Goal: Information Seeking & Learning: Learn about a topic

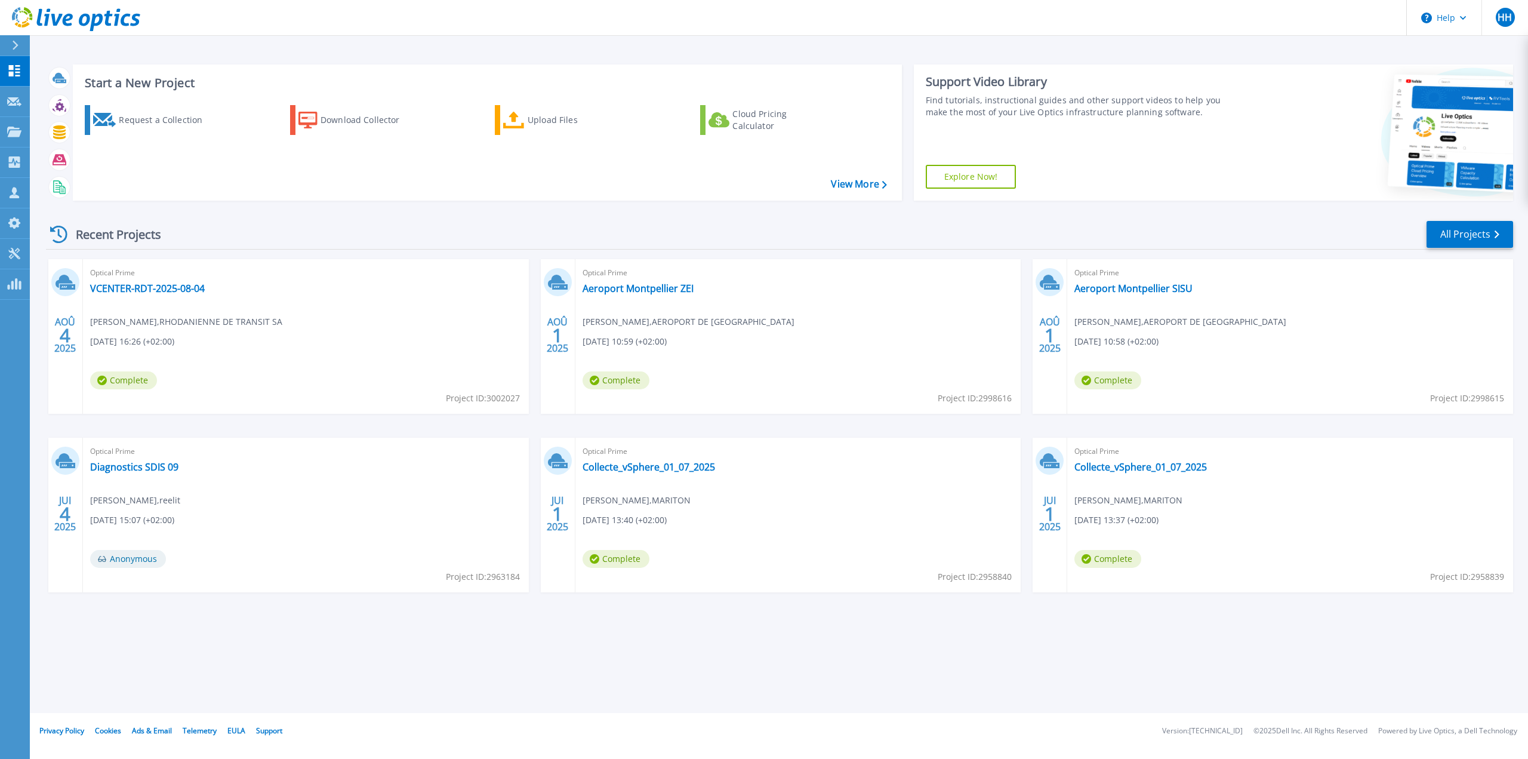
click at [144, 295] on div "Optical Prime VCENTER-RDT-2025-08-04 Gael Barrachon , RHODANIENNE DE TRANSIT SA…" at bounding box center [306, 336] width 446 height 155
click at [149, 292] on link "VCENTER-RDT-2025-08-04" at bounding box center [147, 288] width 115 height 12
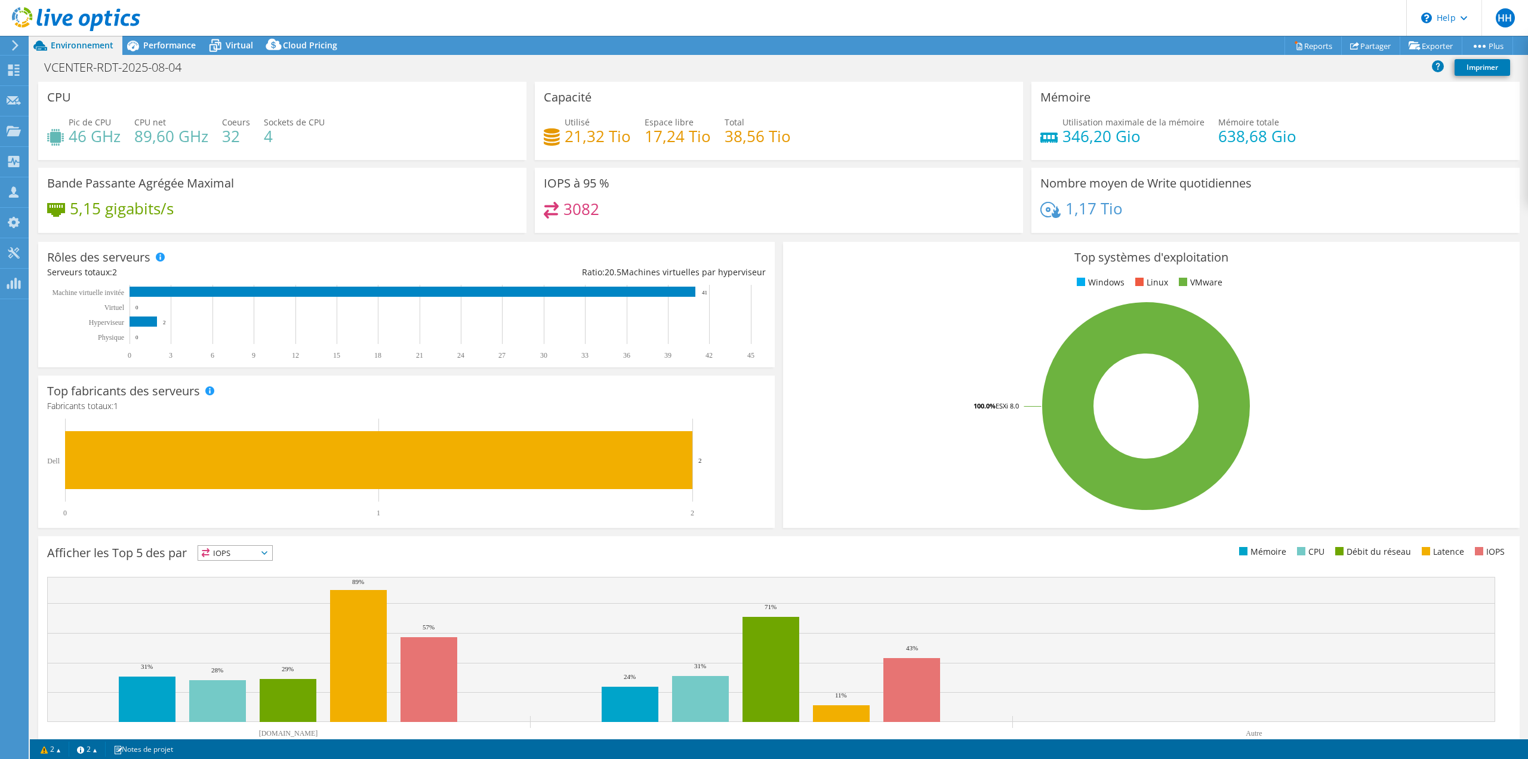
select select "USD"
click at [153, 48] on span "Performance" at bounding box center [169, 44] width 53 height 11
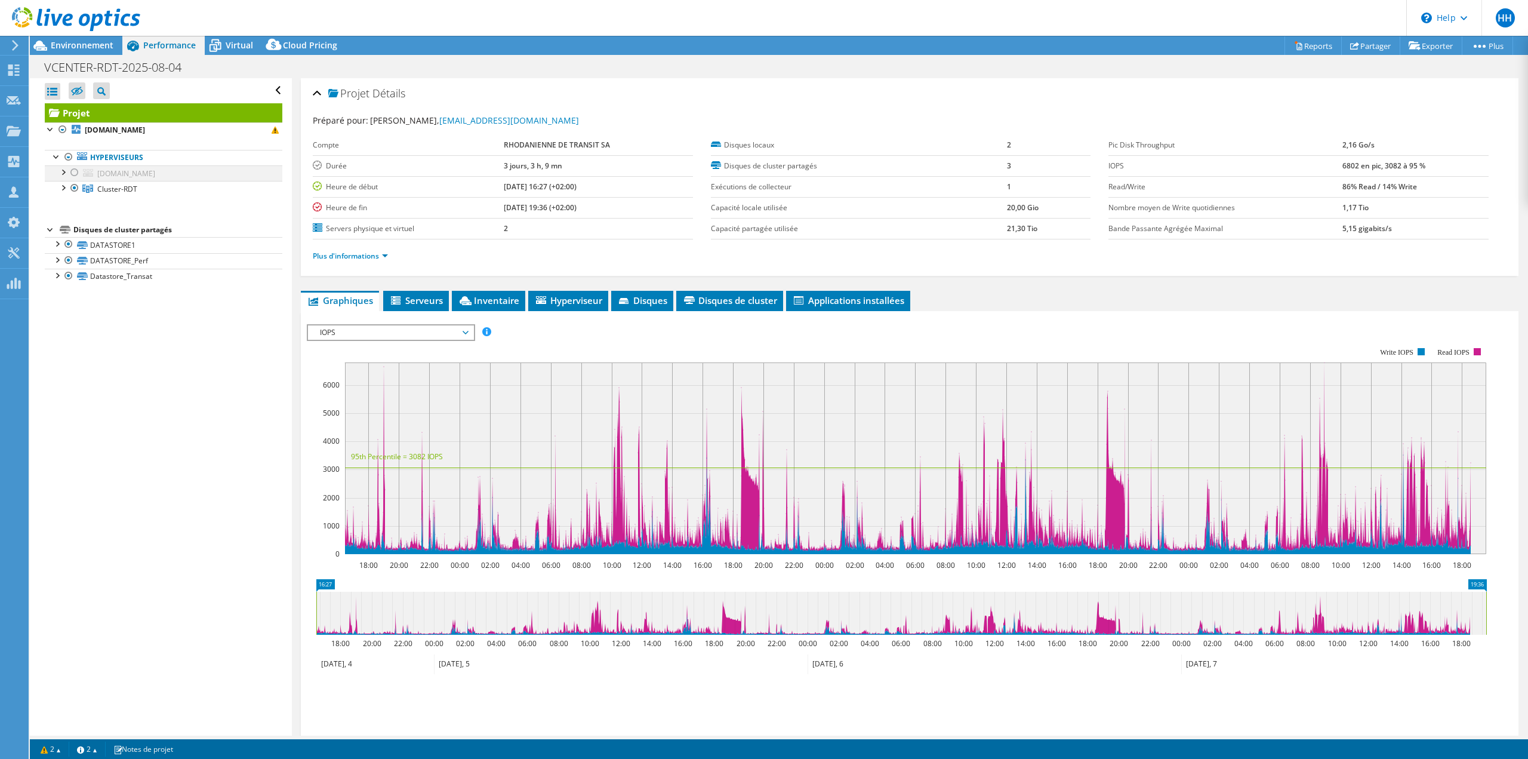
click at [72, 171] on div at bounding box center [75, 172] width 12 height 14
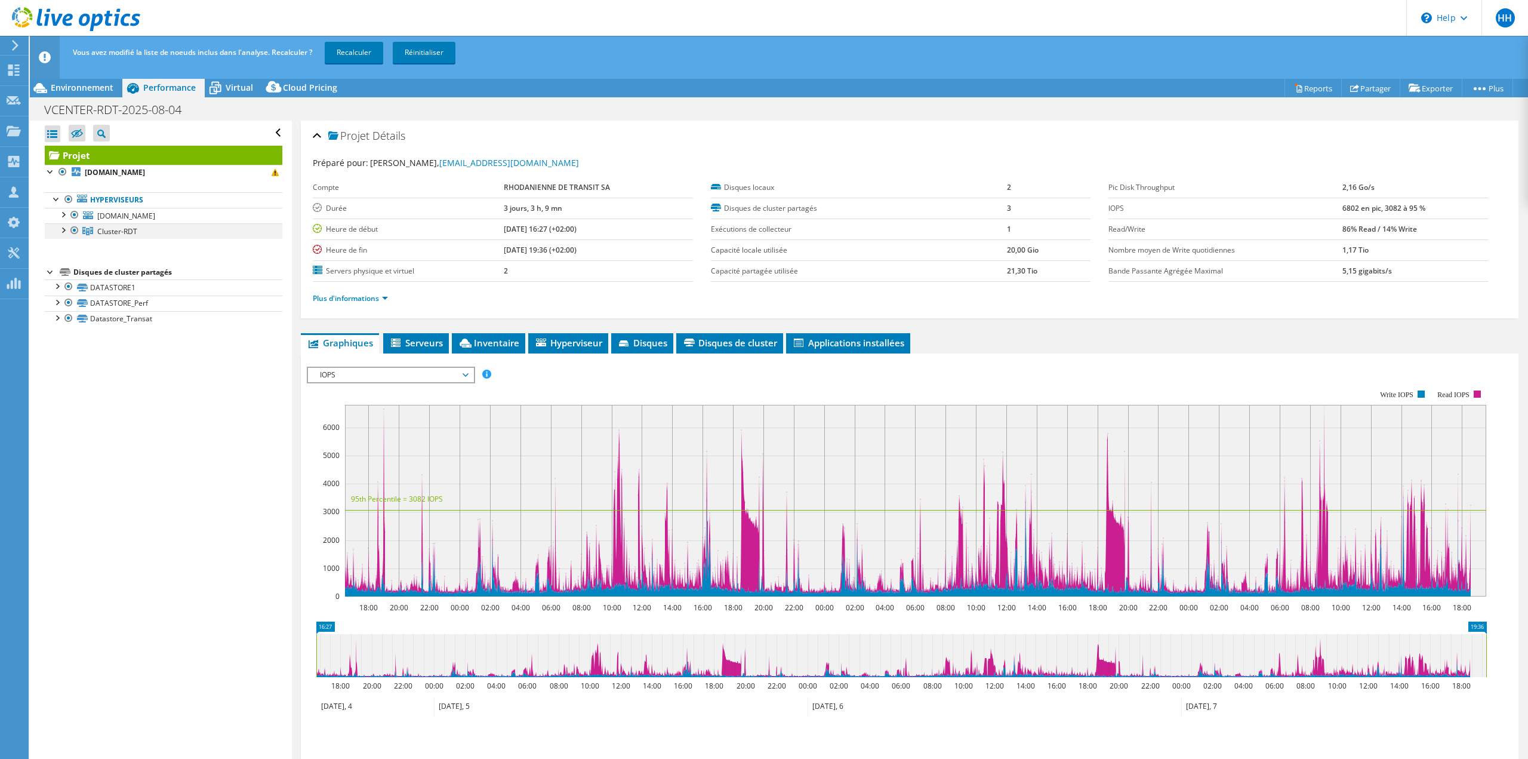
click at [76, 229] on div at bounding box center [75, 230] width 12 height 14
click at [358, 376] on span "IOPS" at bounding box center [390, 375] width 153 height 14
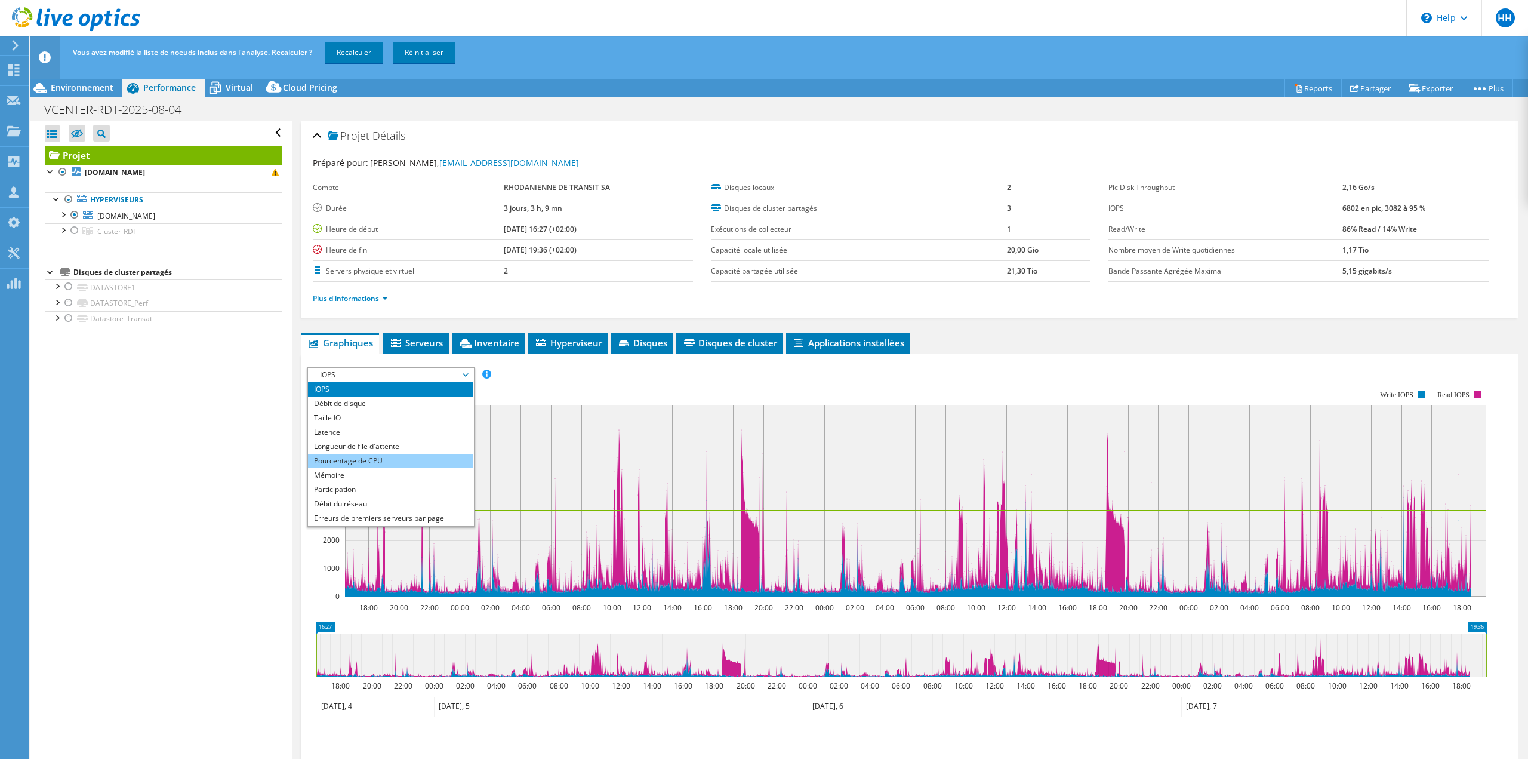
click at [359, 466] on li "Pourcentage de CPU" at bounding box center [390, 461] width 165 height 14
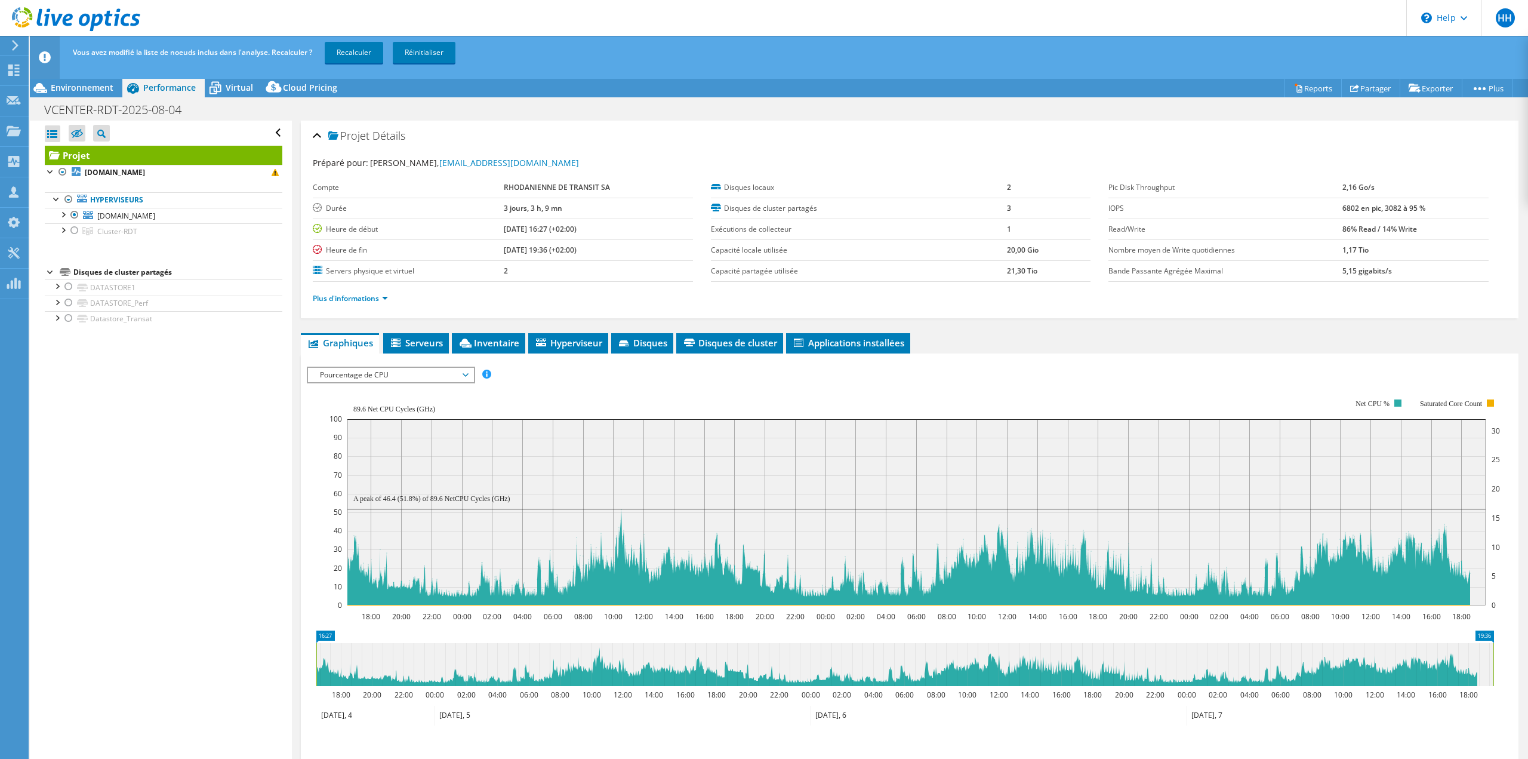
click at [372, 383] on rect at bounding box center [915, 502] width 1171 height 239
click at [376, 379] on span "Pourcentage de CPU" at bounding box center [390, 375] width 153 height 14
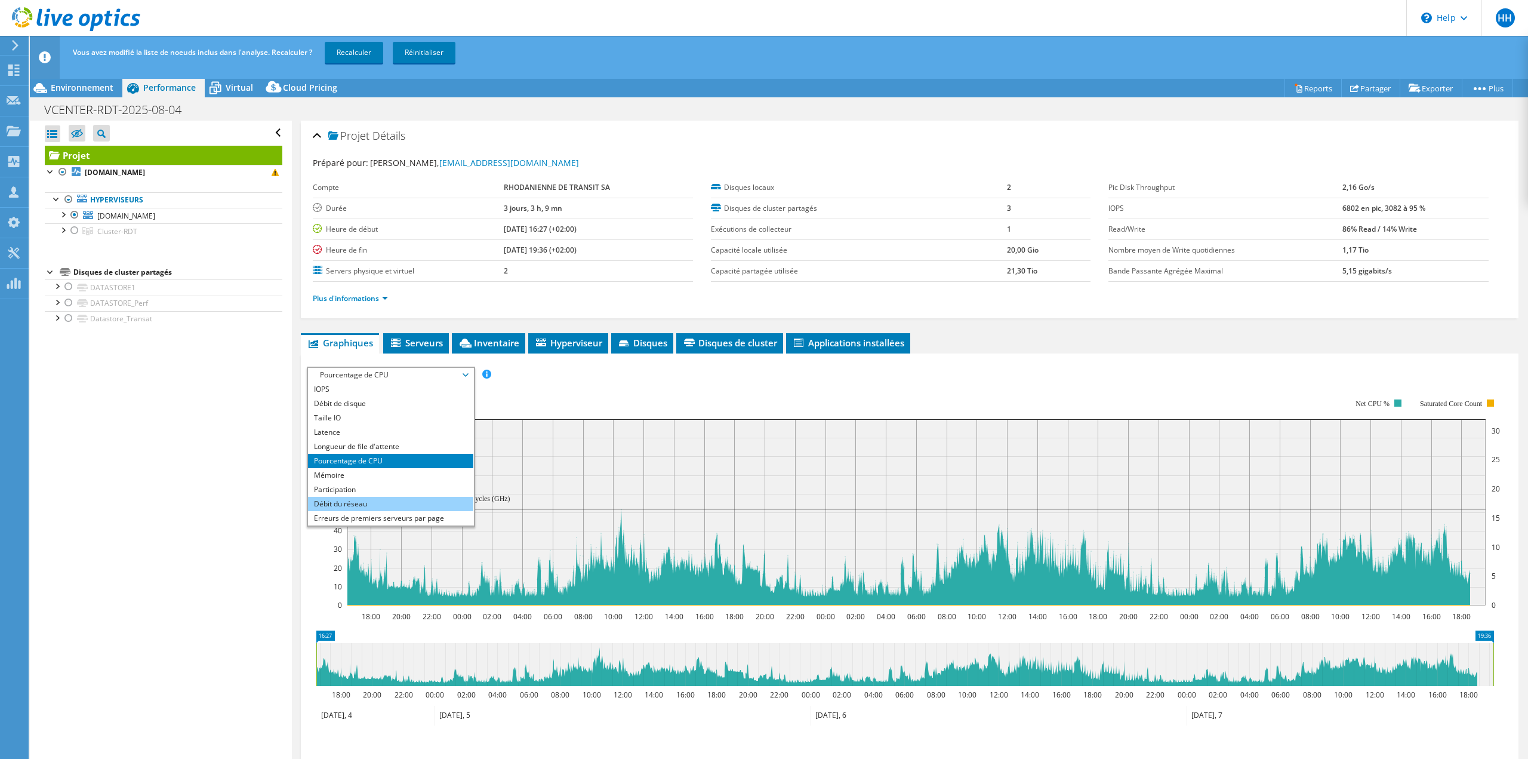
scroll to position [43, 0]
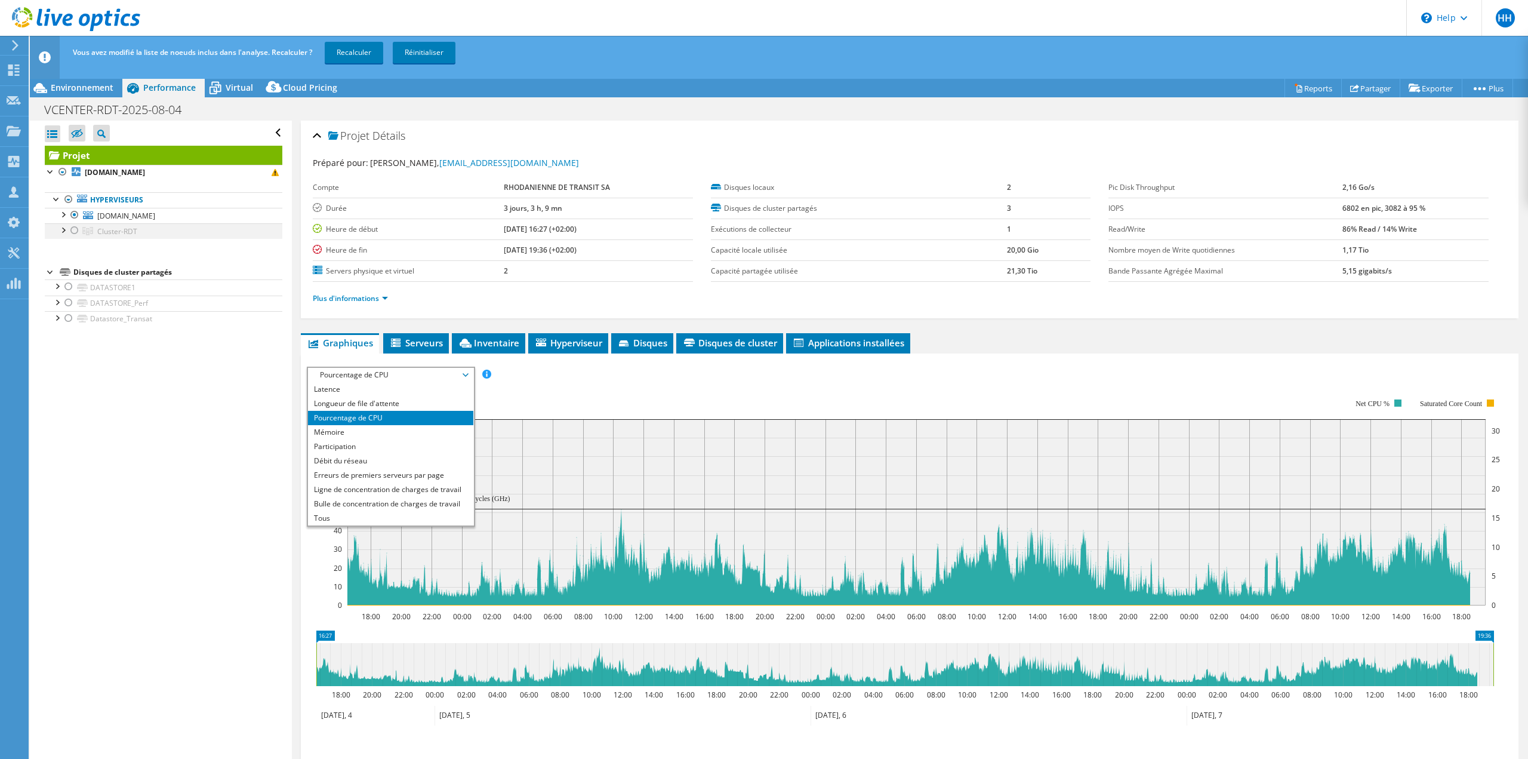
click at [75, 229] on div at bounding box center [75, 230] width 12 height 14
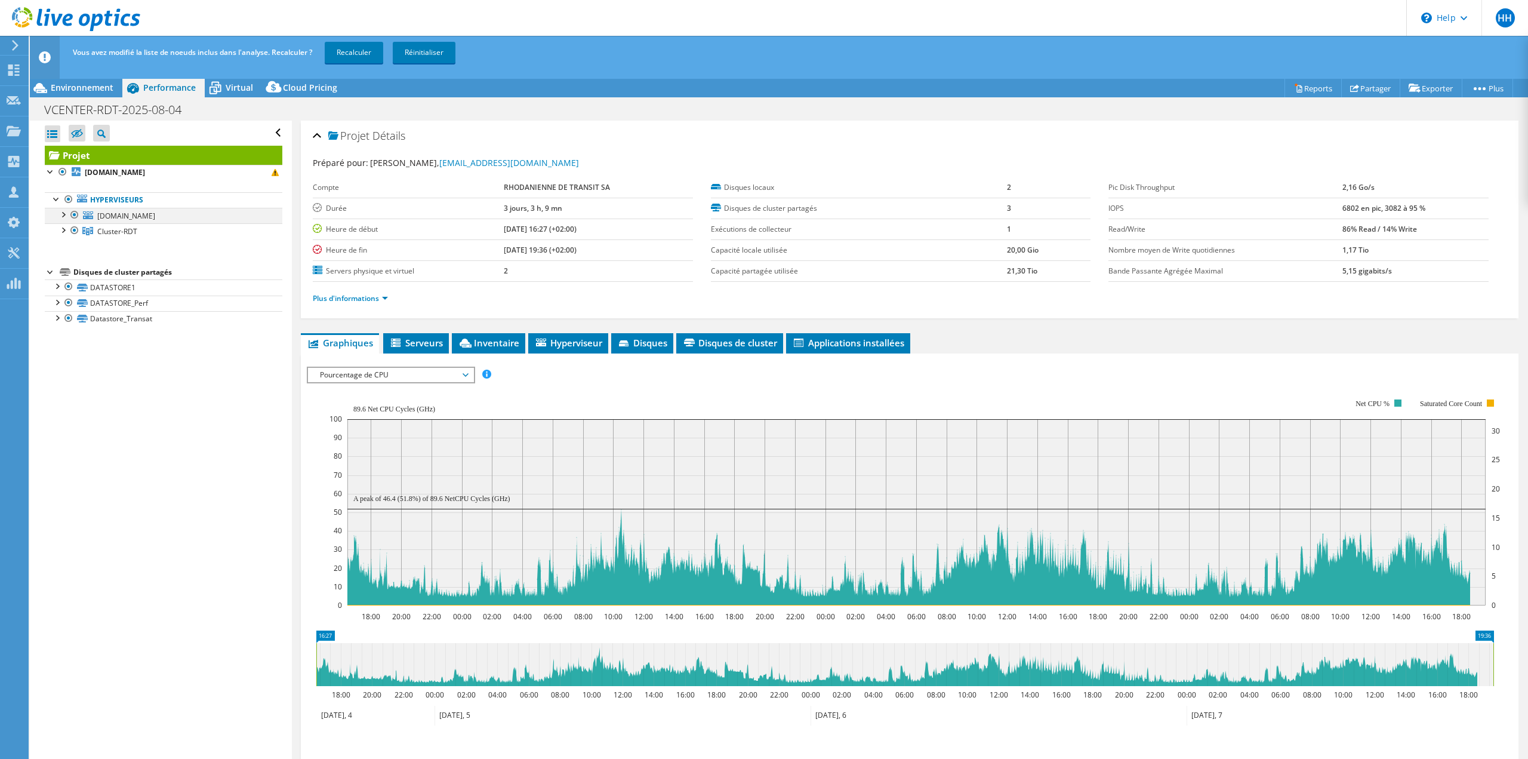
click at [75, 218] on div at bounding box center [75, 215] width 12 height 14
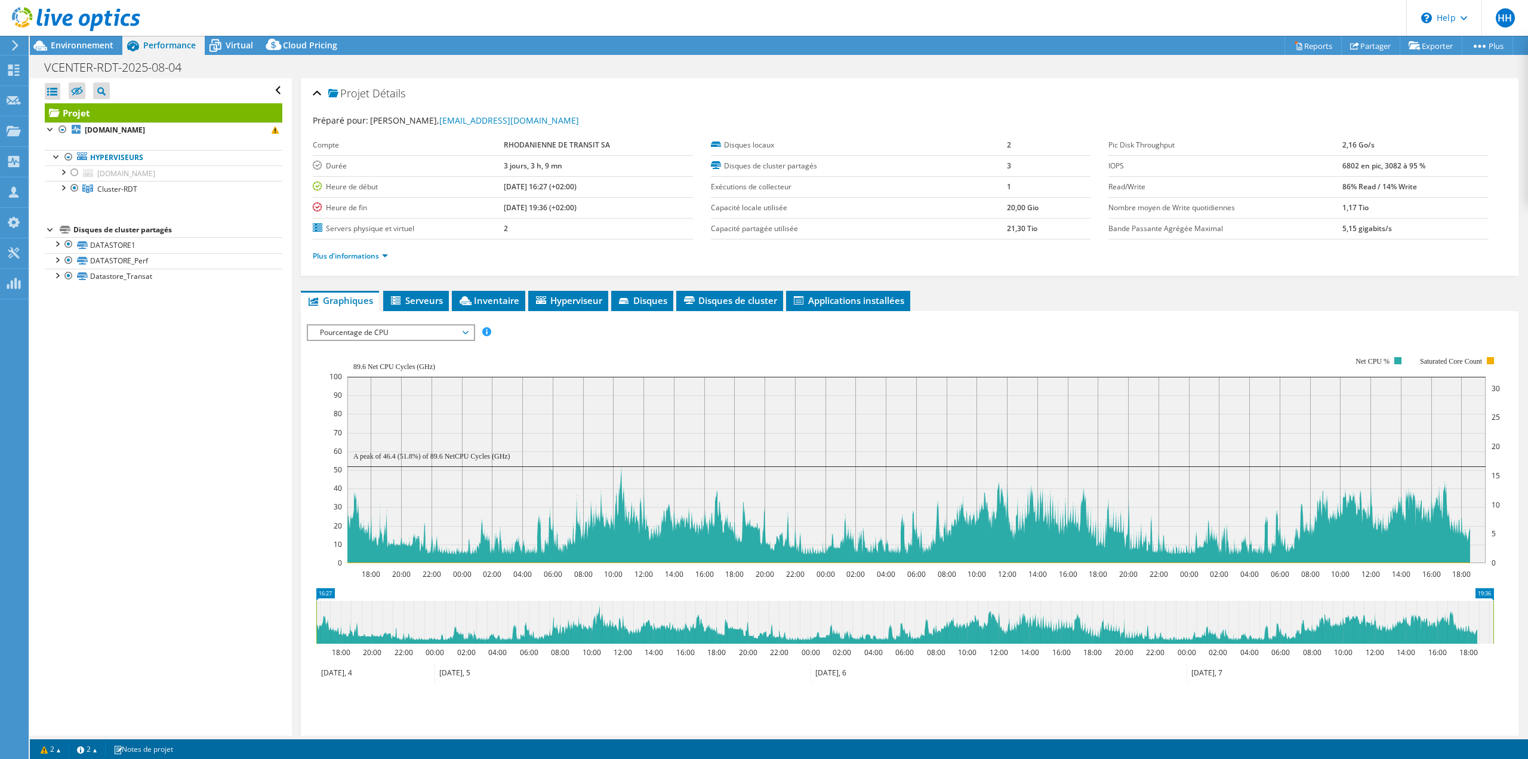
click at [106, 11] on icon at bounding box center [76, 19] width 128 height 24
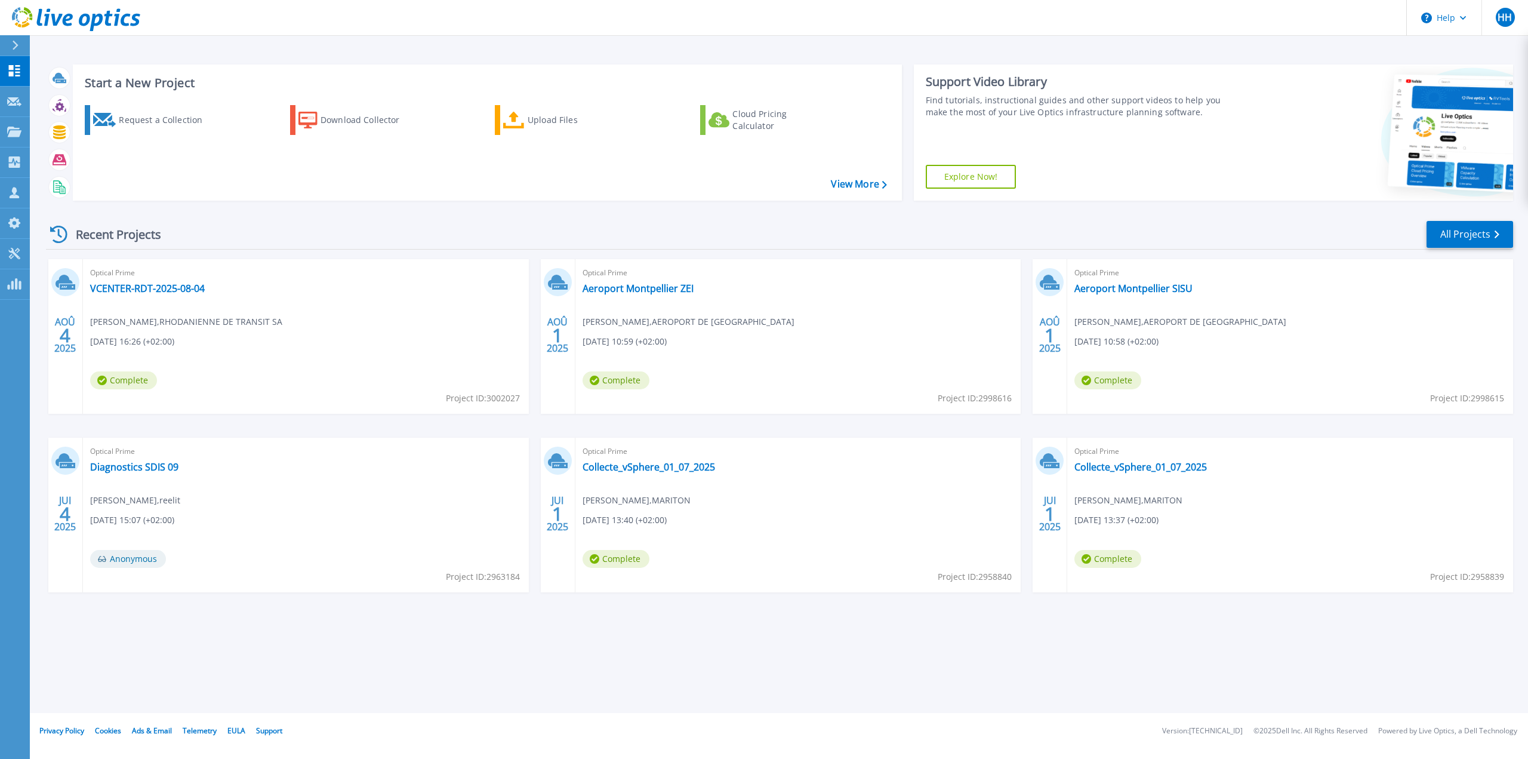
click at [182, 296] on div "Optical Prime VCENTER-RDT-2025-08-04 Gael Barrachon , RHODANIENNE DE TRANSIT SA…" at bounding box center [306, 336] width 446 height 155
click at [181, 293] on link "VCENTER-RDT-2025-08-04" at bounding box center [147, 288] width 115 height 12
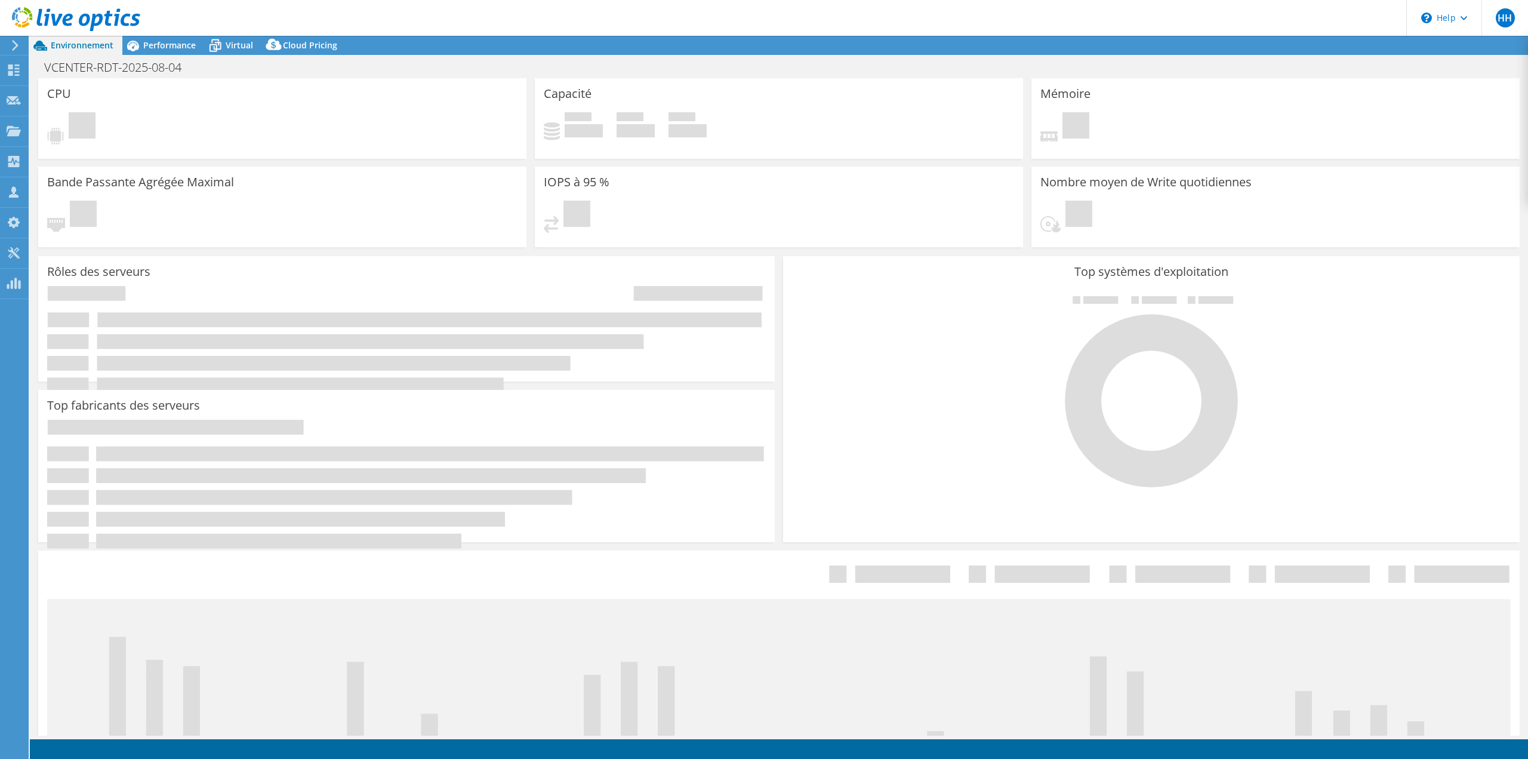
select select "USD"
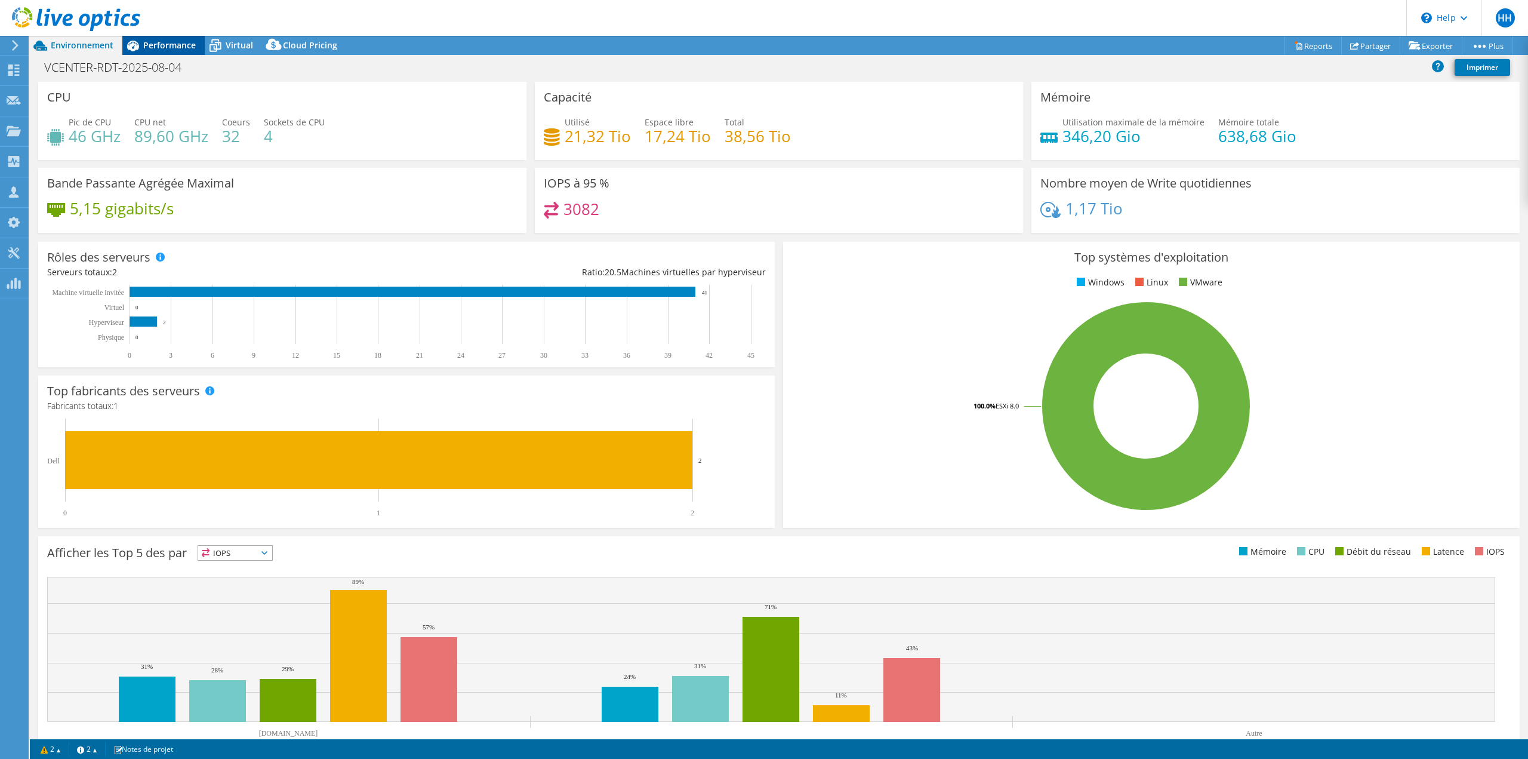
click at [177, 49] on span "Performance" at bounding box center [169, 44] width 53 height 11
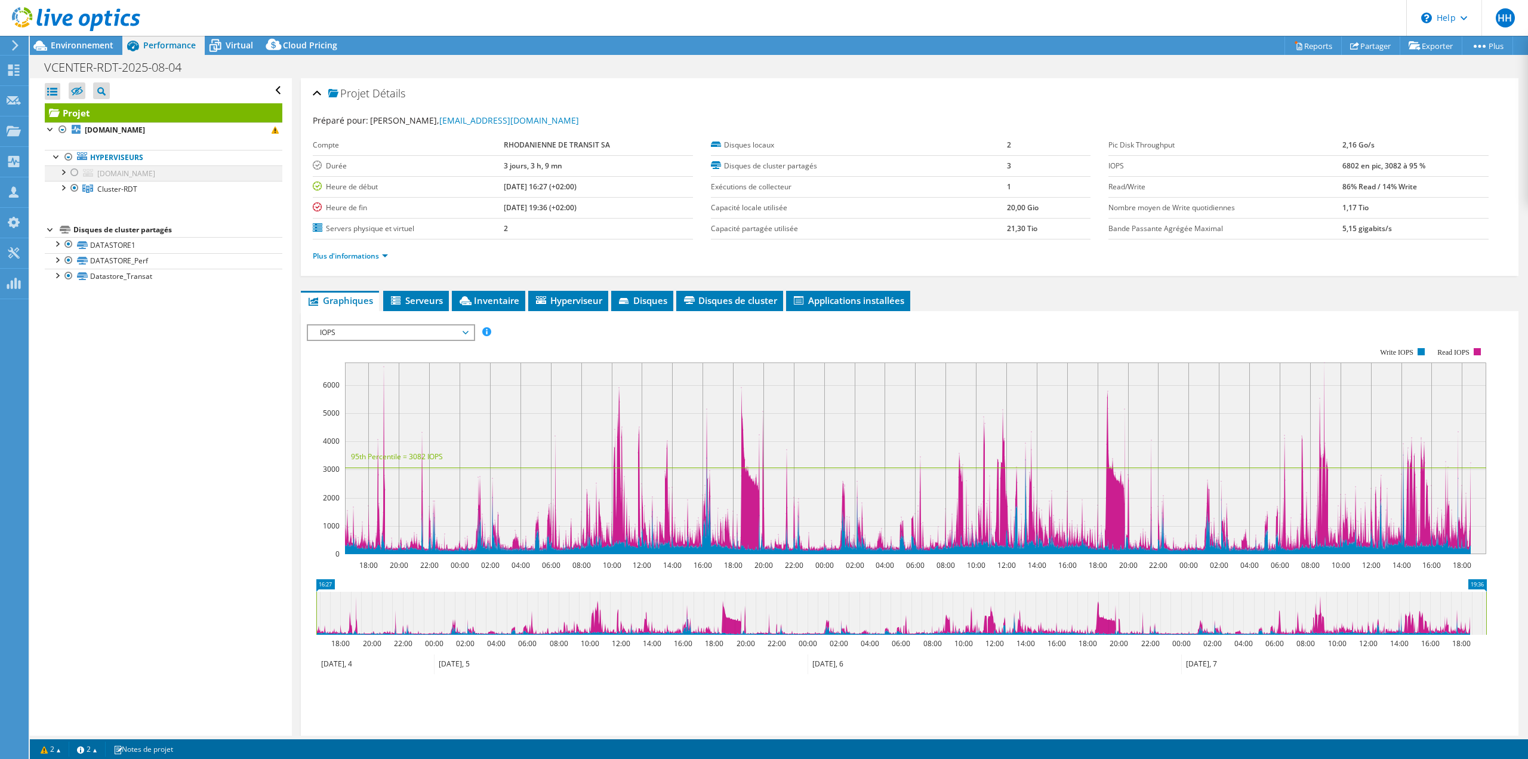
click at [63, 171] on div at bounding box center [63, 171] width 12 height 12
click at [72, 174] on div at bounding box center [75, 172] width 12 height 14
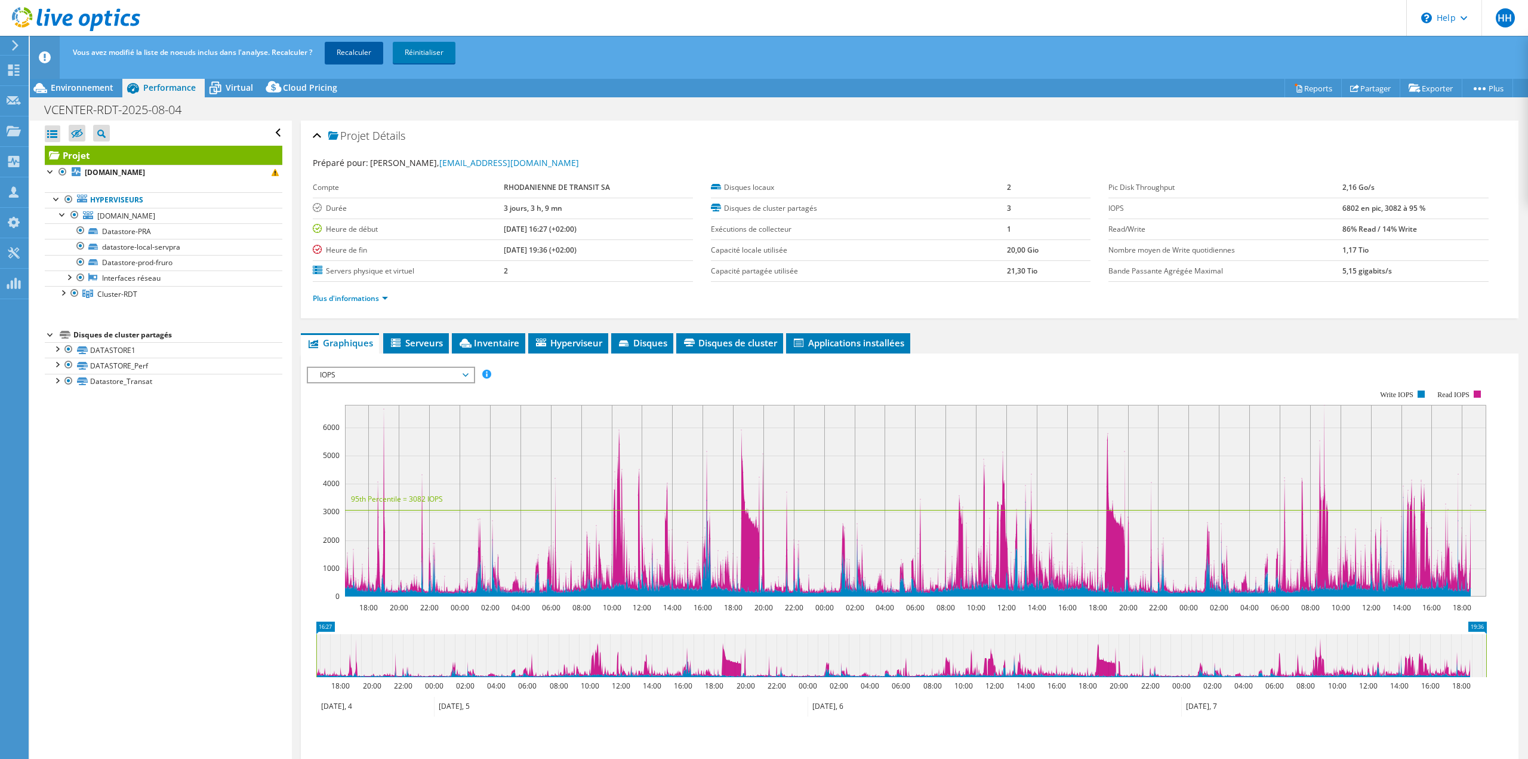
click at [354, 53] on link "Recalculer" at bounding box center [354, 52] width 59 height 21
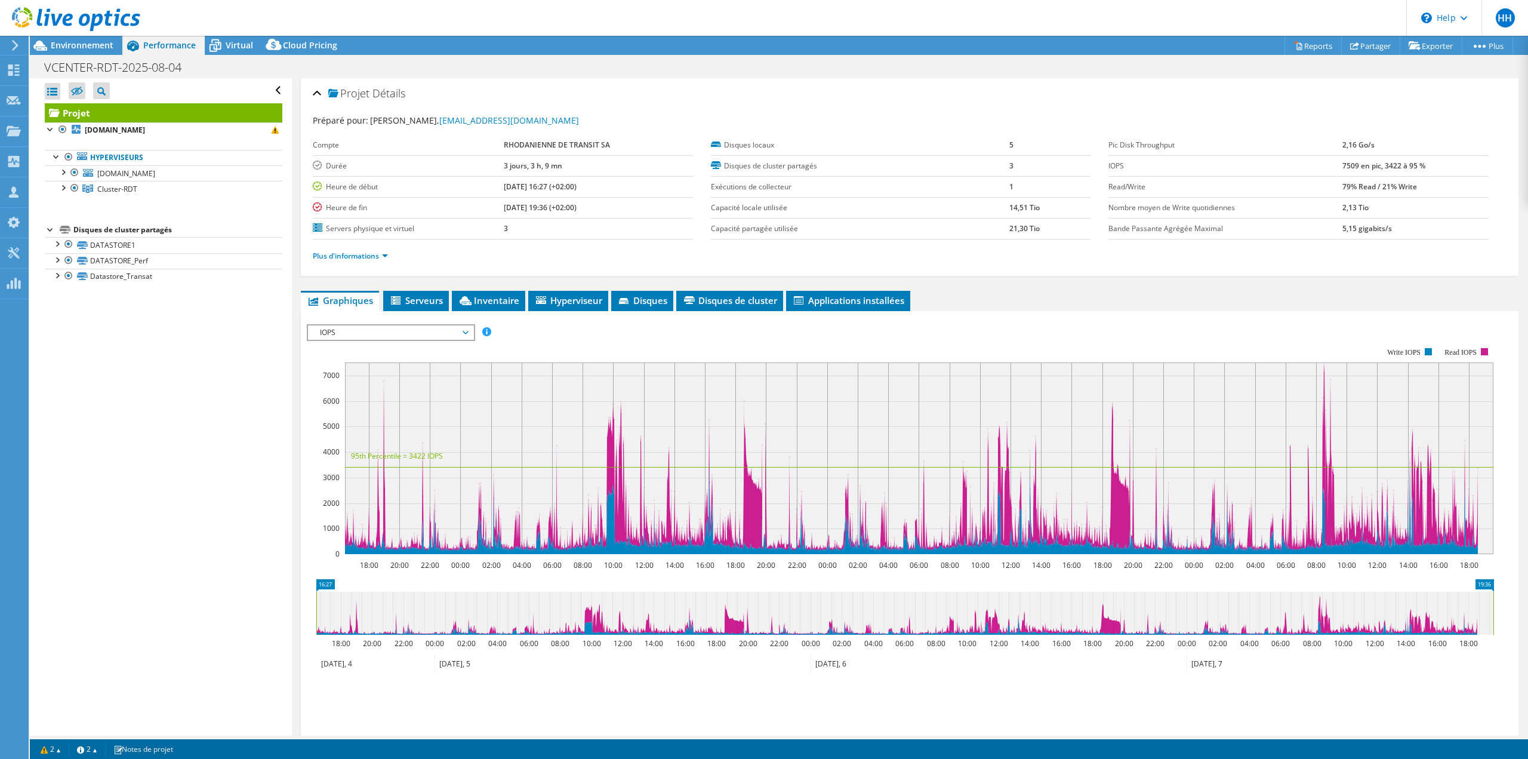
click at [334, 327] on span "IOPS" at bounding box center [390, 332] width 153 height 14
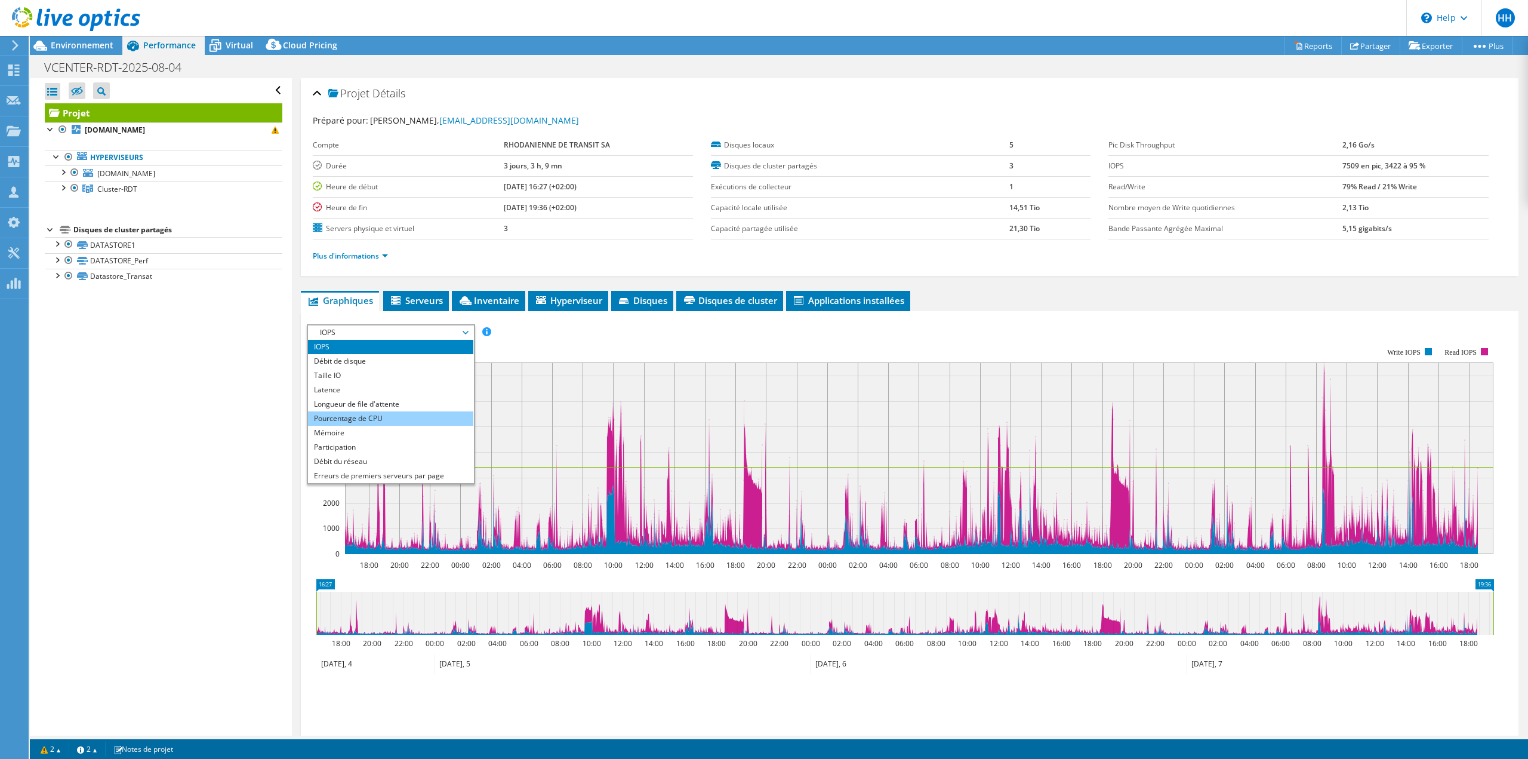
click at [359, 417] on li "Pourcentage de CPU" at bounding box center [390, 418] width 165 height 14
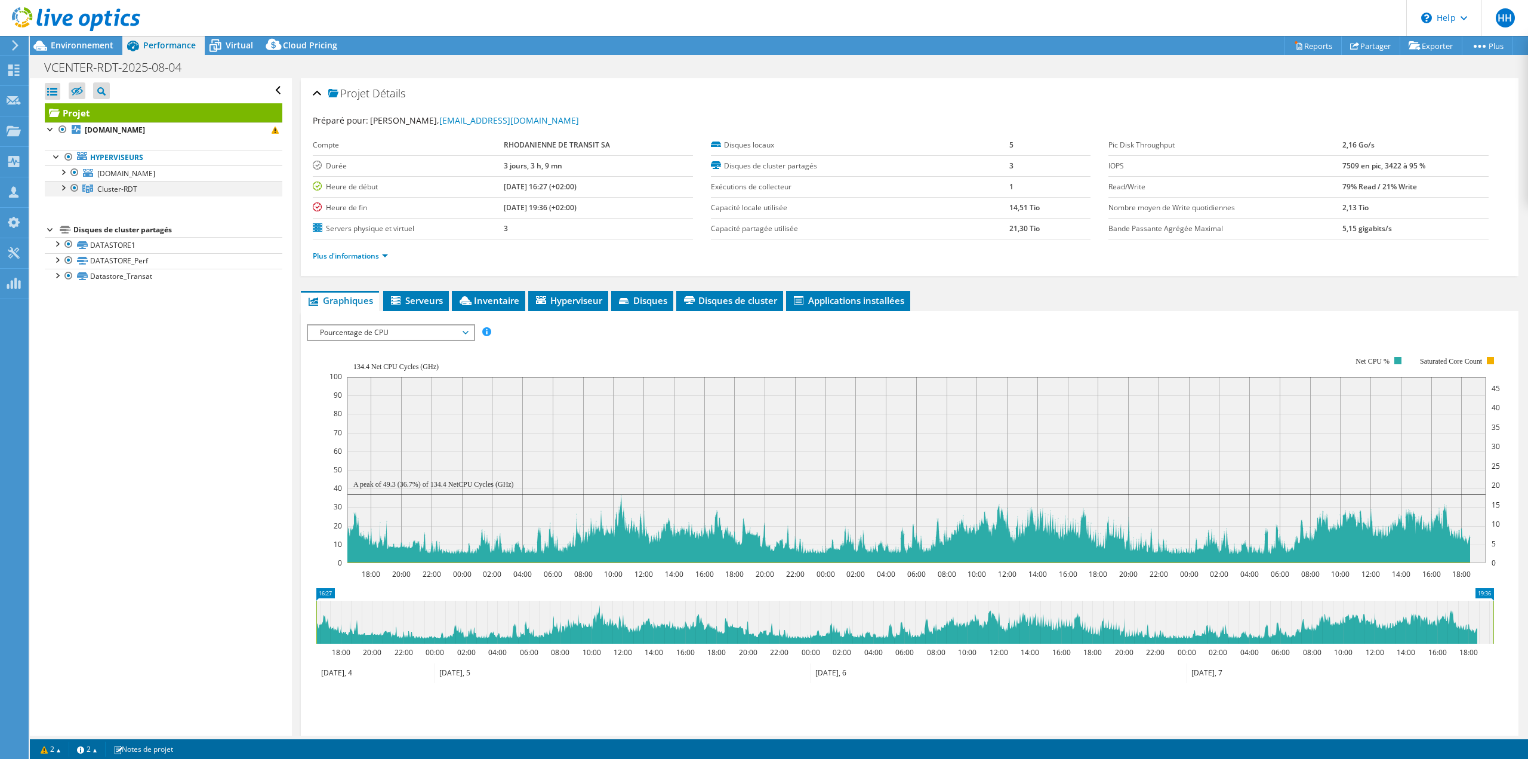
click at [76, 190] on div at bounding box center [75, 188] width 12 height 14
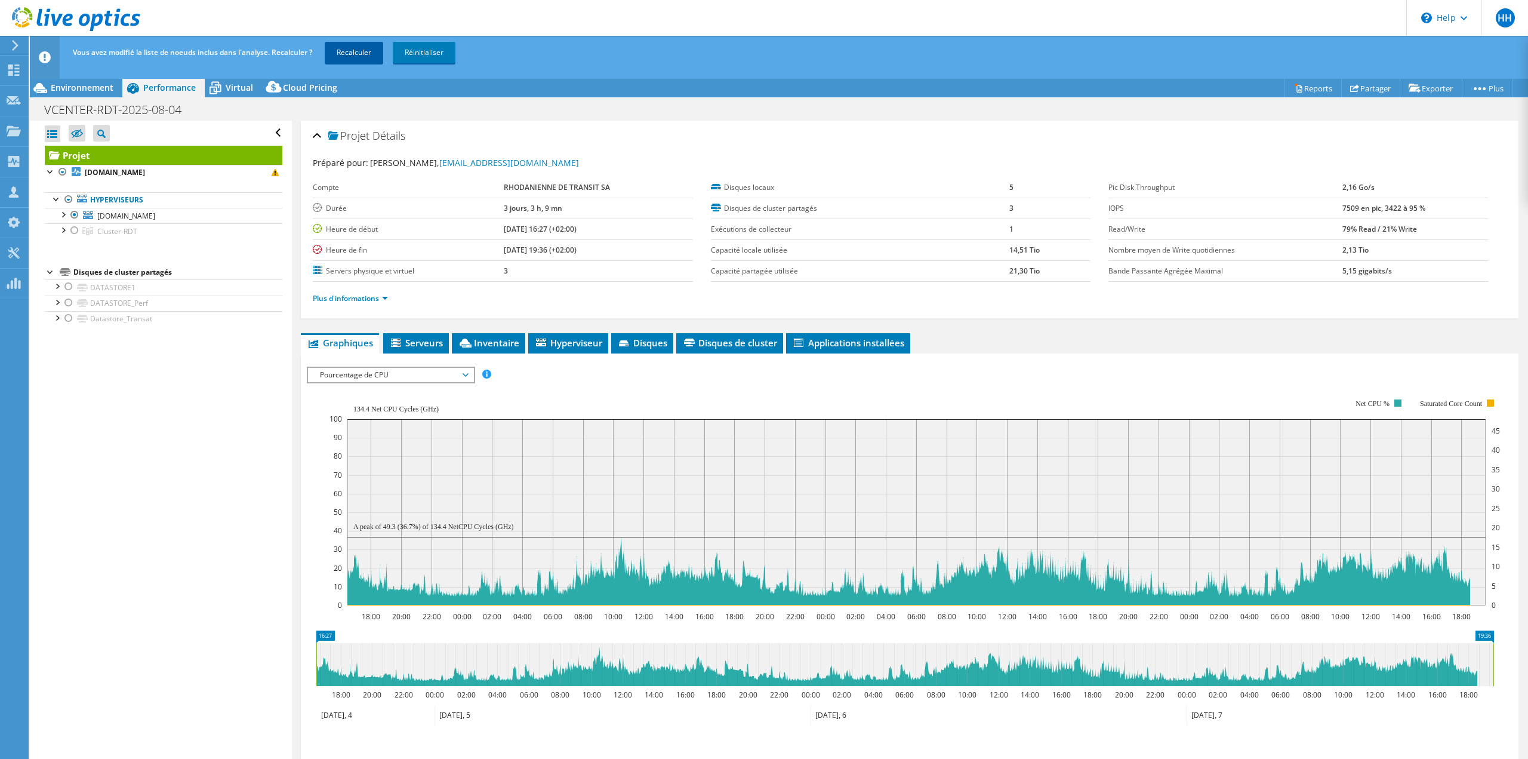
click at [368, 57] on link "Recalculer" at bounding box center [354, 52] width 59 height 21
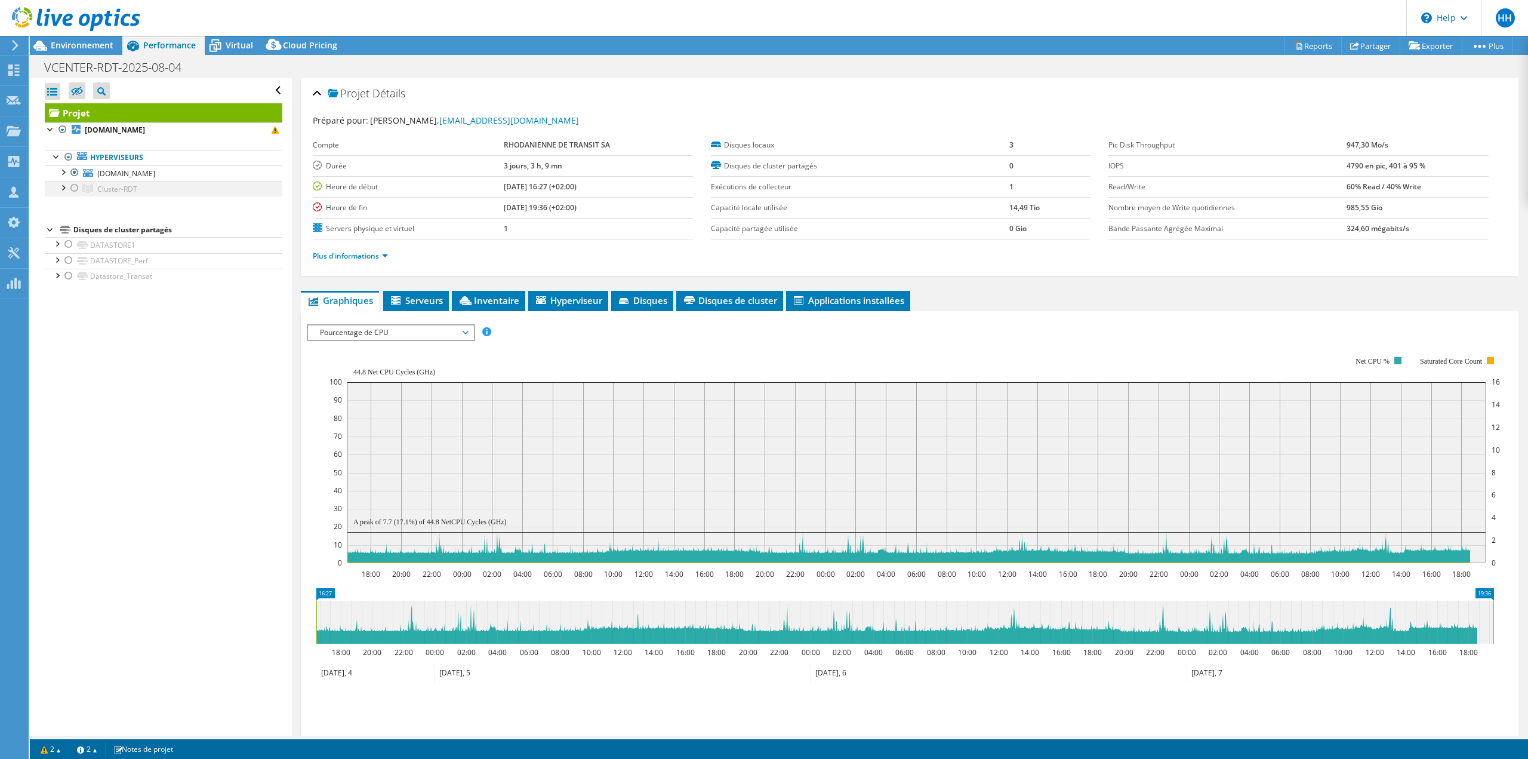
click at [68, 185] on div at bounding box center [63, 187] width 12 height 12
click at [74, 187] on div at bounding box center [75, 188] width 12 height 14
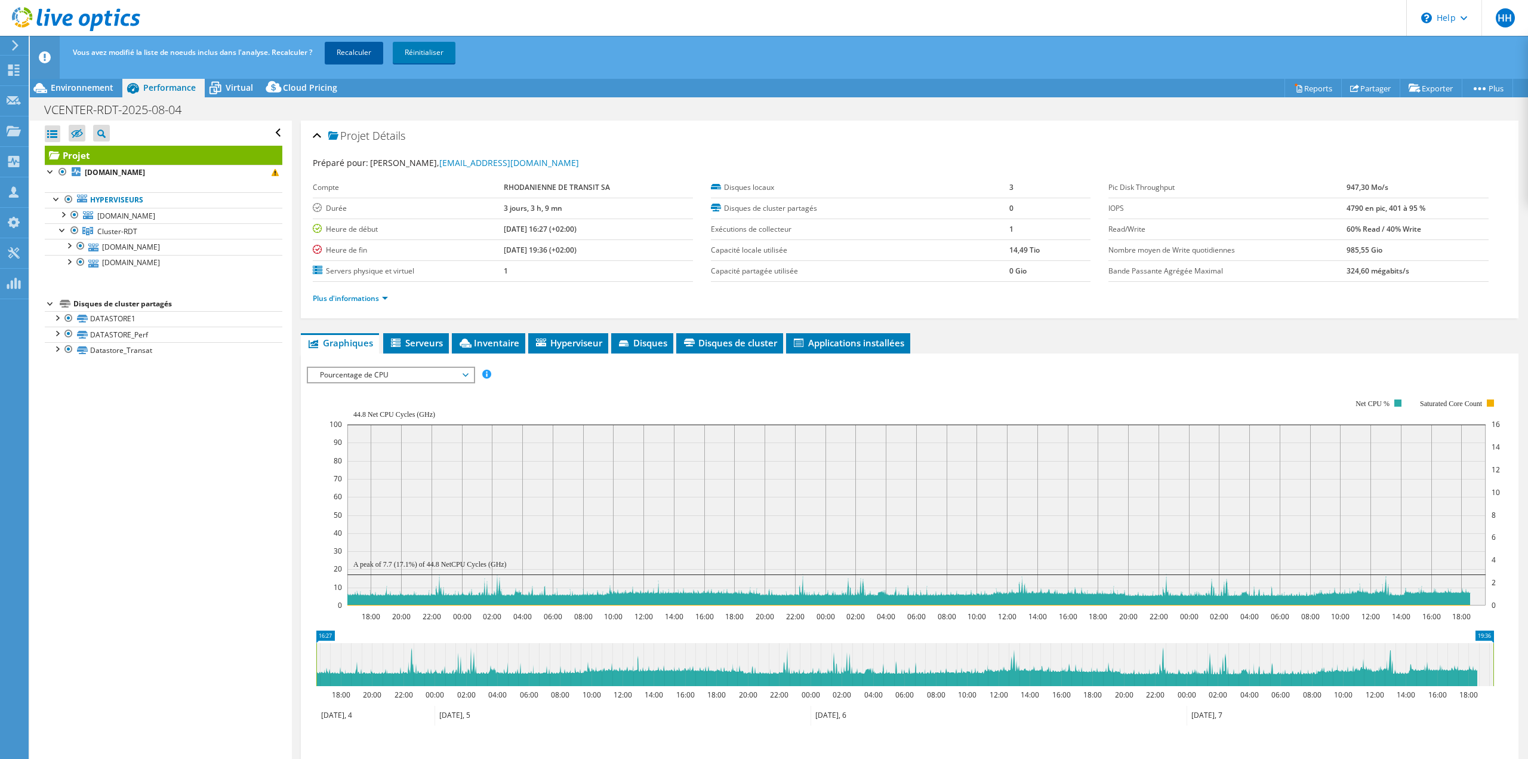
click at [351, 45] on link "Recalculer" at bounding box center [354, 52] width 59 height 21
click at [74, 215] on div at bounding box center [75, 215] width 12 height 14
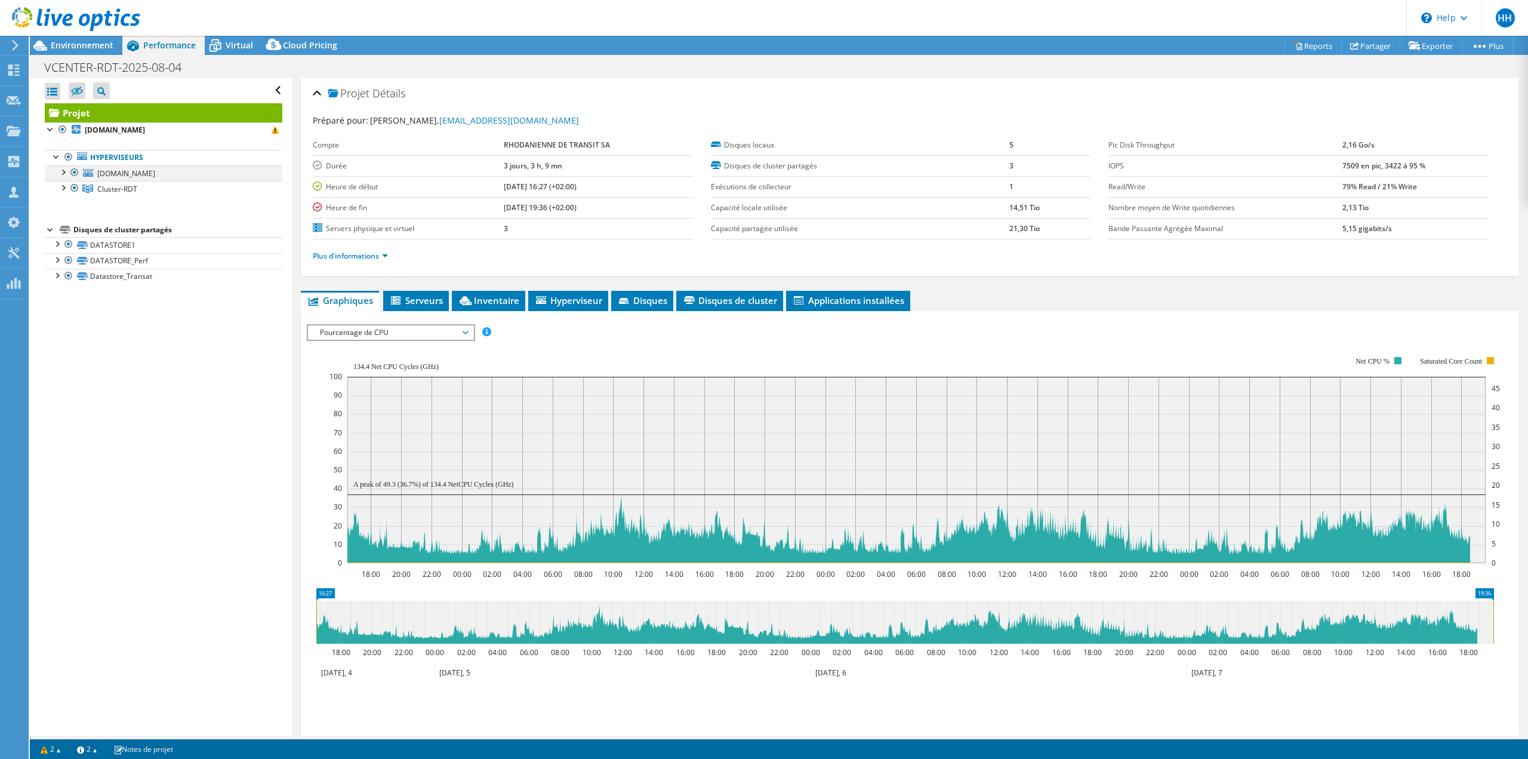
click at [78, 178] on div at bounding box center [75, 172] width 12 height 14
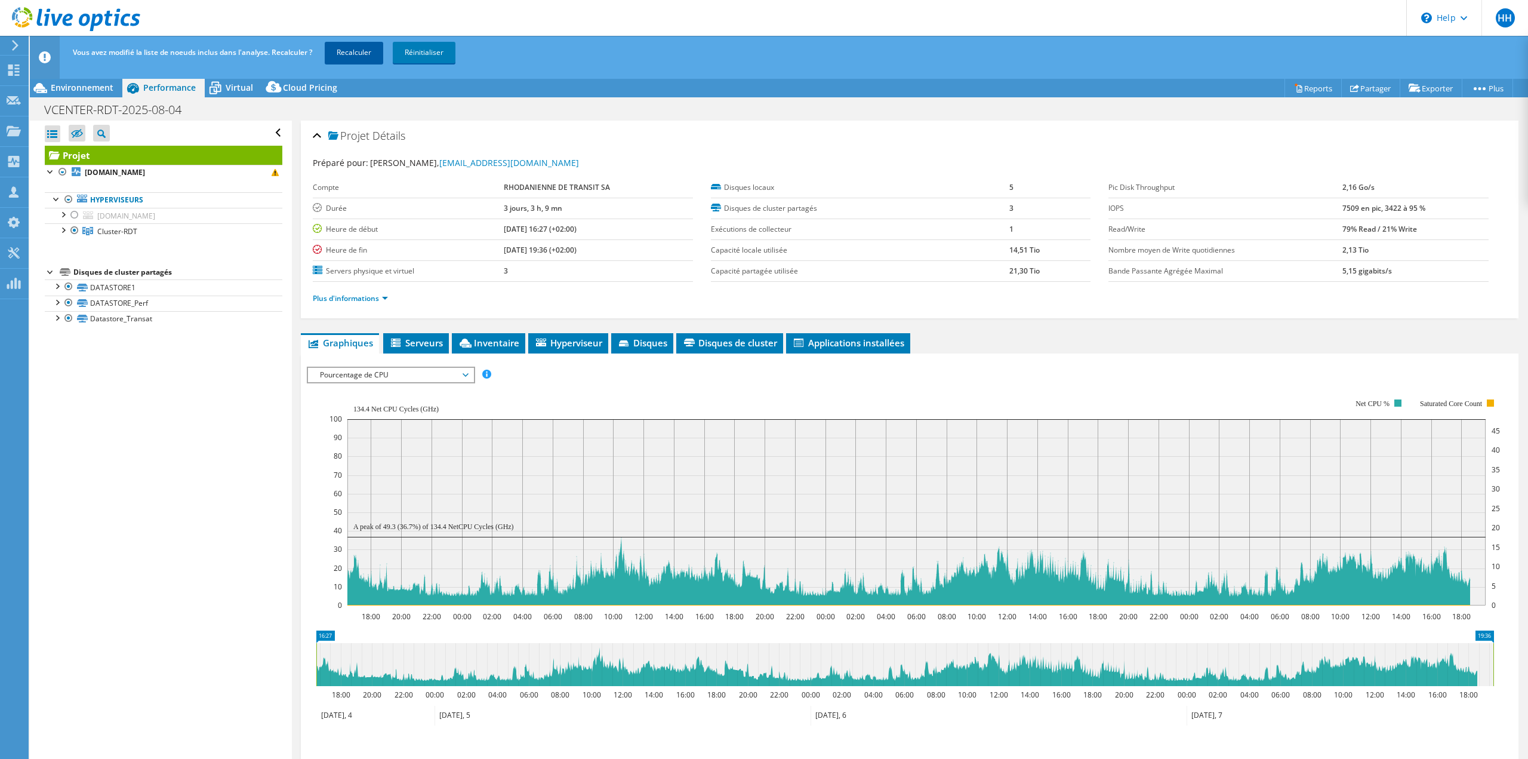
click at [365, 52] on link "Recalculer" at bounding box center [354, 52] width 59 height 21
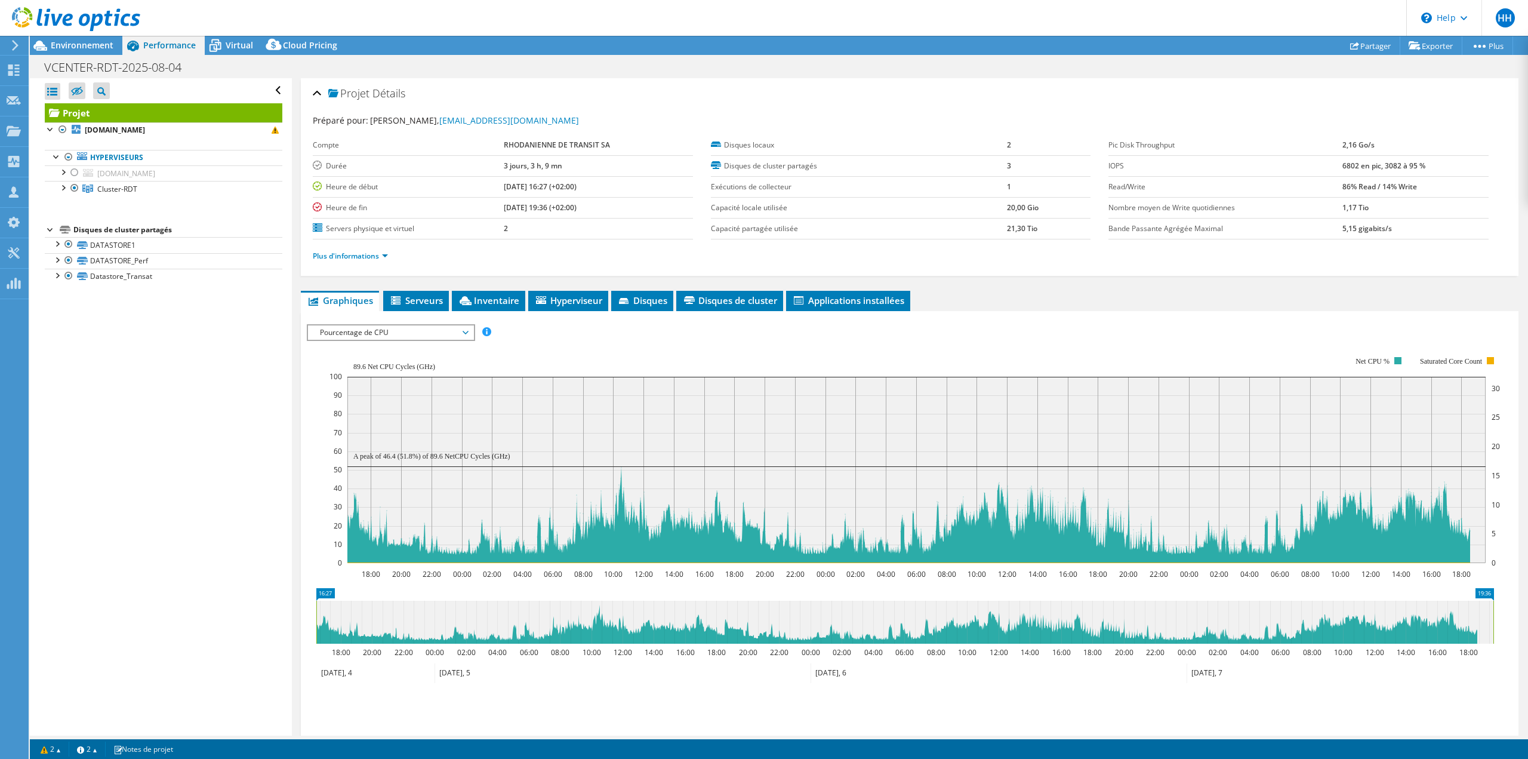
click at [399, 336] on span "Pourcentage de CPU" at bounding box center [390, 332] width 153 height 14
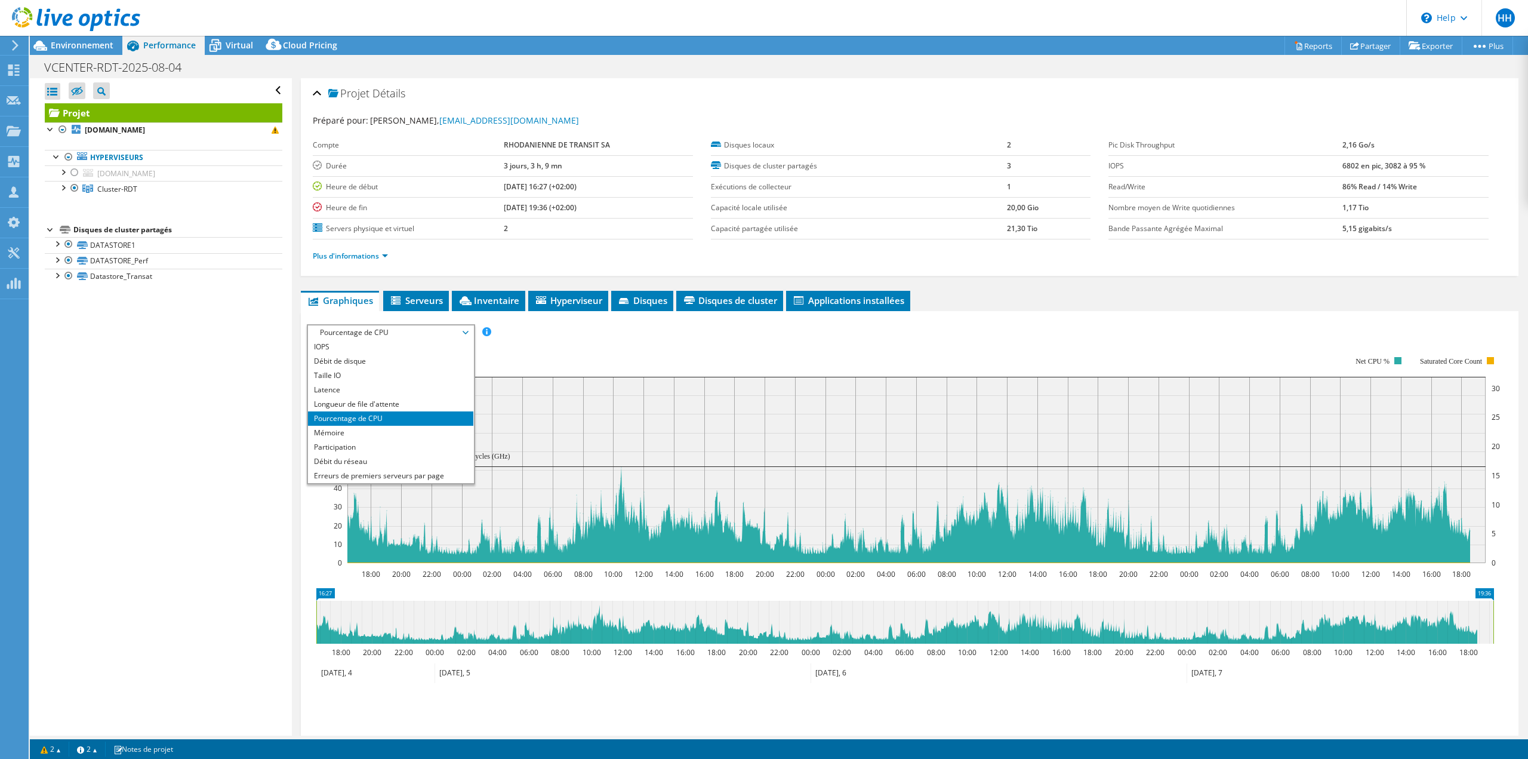
click at [366, 412] on li "Pourcentage de CPU" at bounding box center [390, 418] width 165 height 14
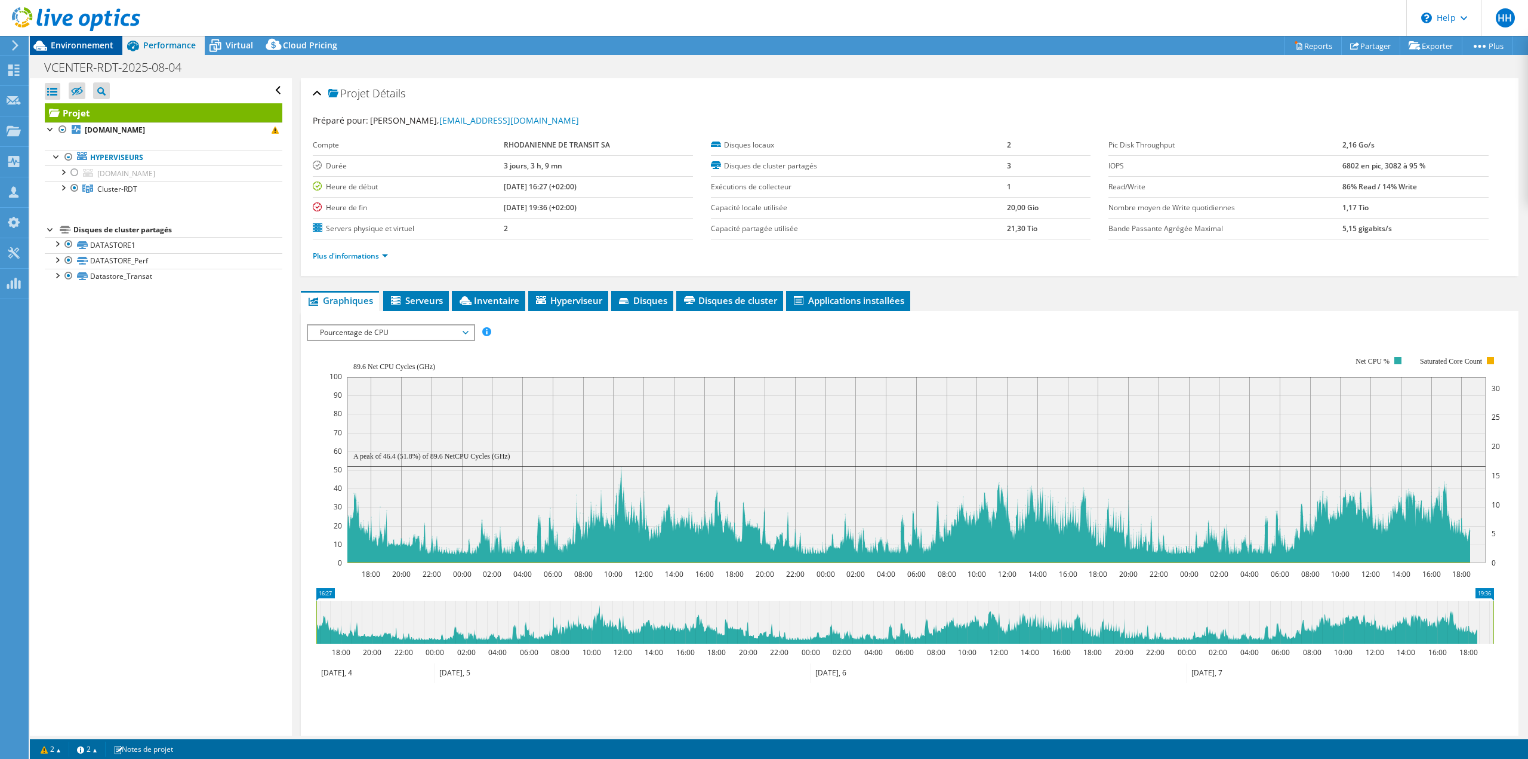
click at [73, 52] on div "Environnement" at bounding box center [76, 45] width 93 height 19
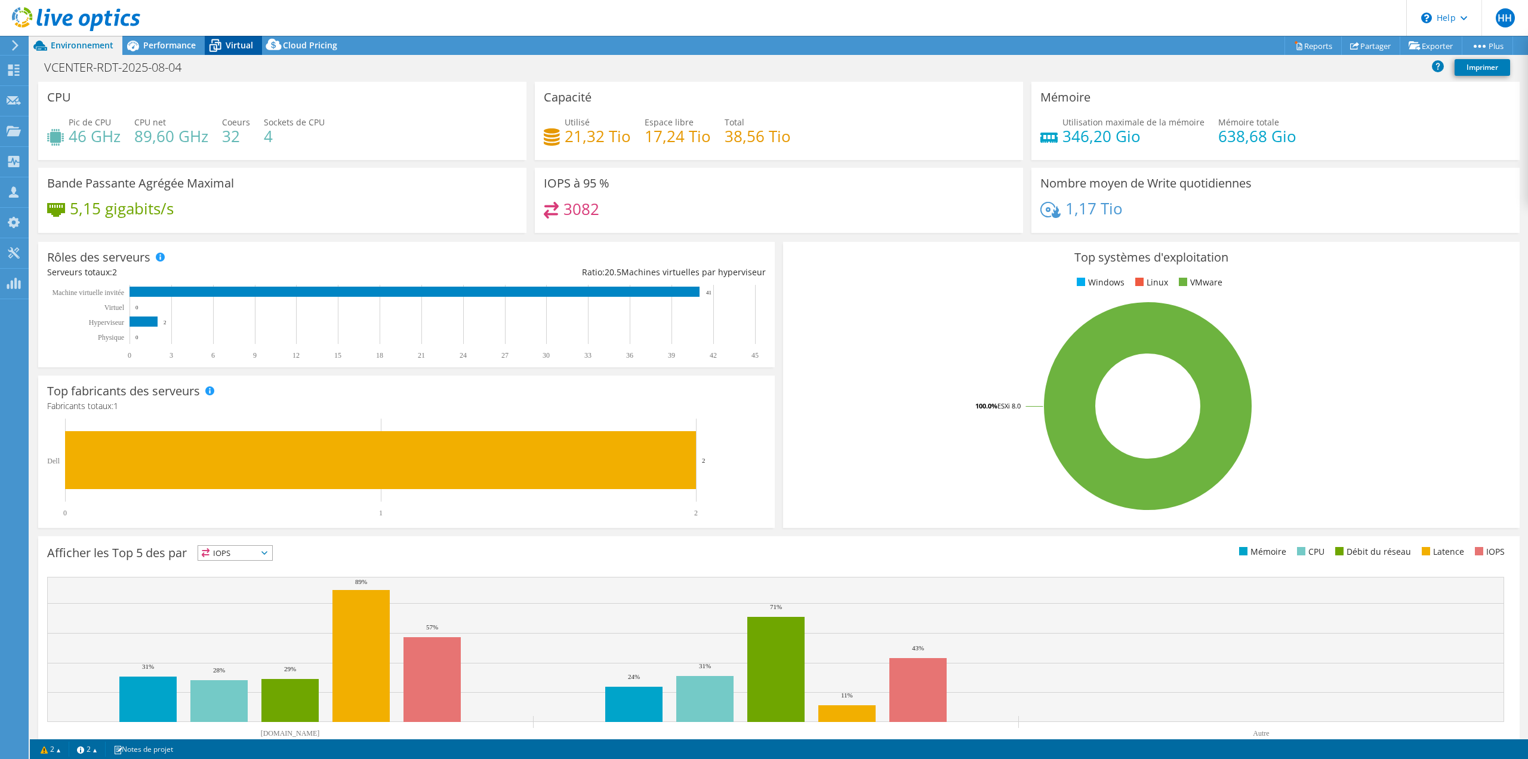
click at [249, 41] on span "Virtual" at bounding box center [239, 44] width 27 height 11
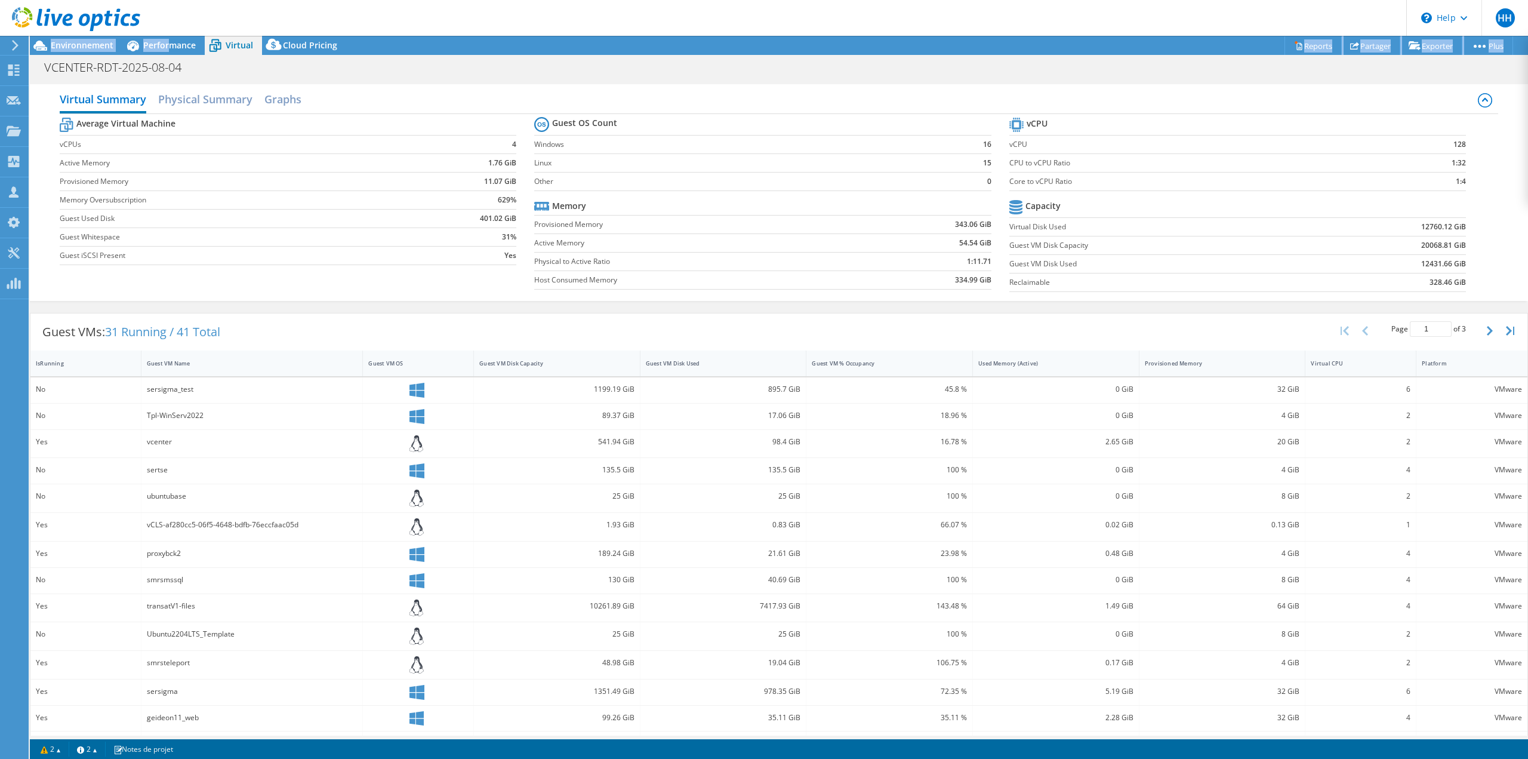
click at [170, 35] on div "HH Membre de l'équipe [PERSON_NAME] [PERSON_NAME][EMAIL_ADDRESS][PERSON_NAME][D…" at bounding box center [764, 379] width 1528 height 759
click at [180, 39] on div "Performance" at bounding box center [163, 45] width 82 height 19
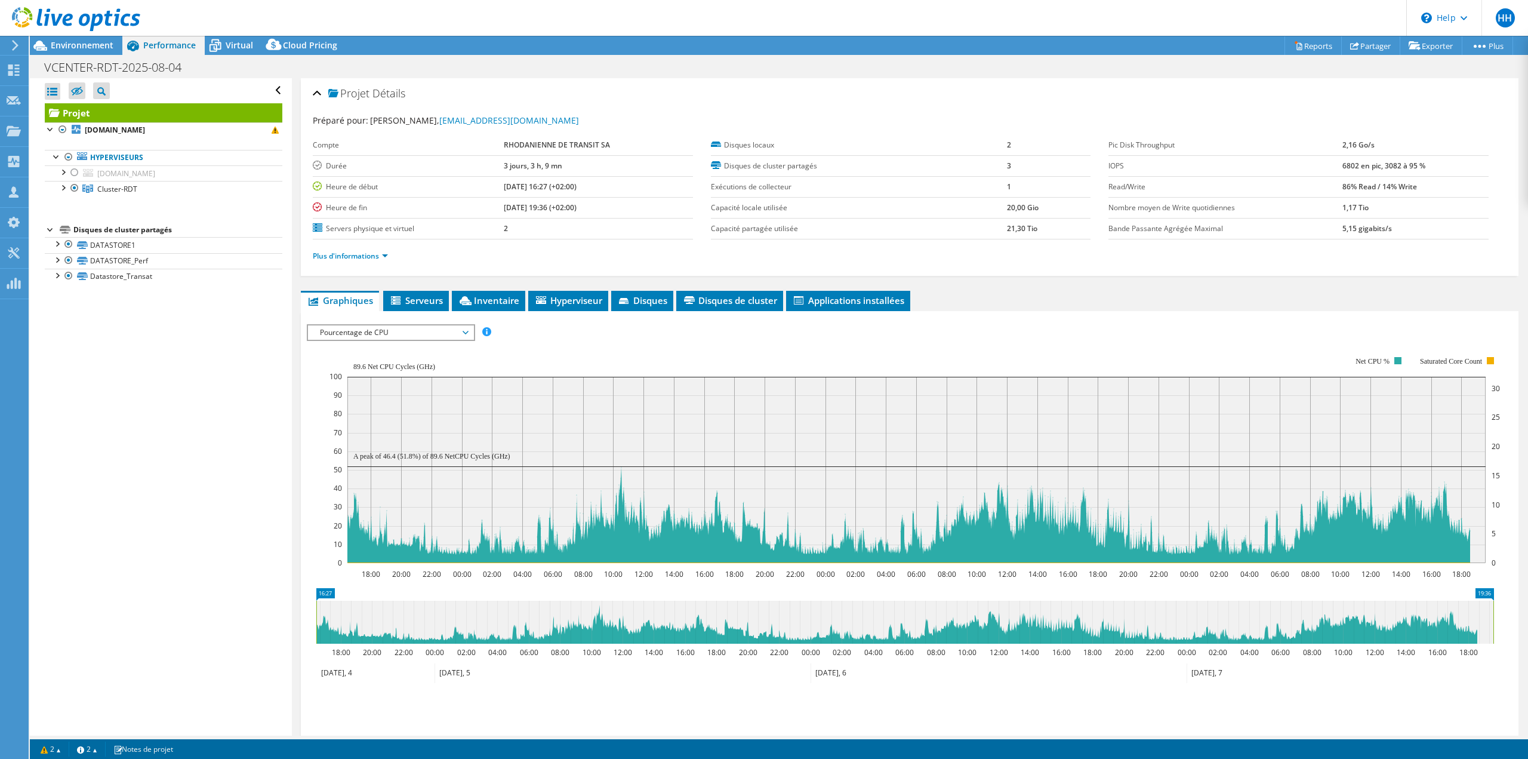
click at [227, 463] on div "Ouvrir tout Fermer tout Masquer les nœuds exclus Filtre de l'arborescence des p…" at bounding box center [161, 406] width 262 height 657
click at [350, 337] on span "Pourcentage de CPU" at bounding box center [390, 332] width 153 height 14
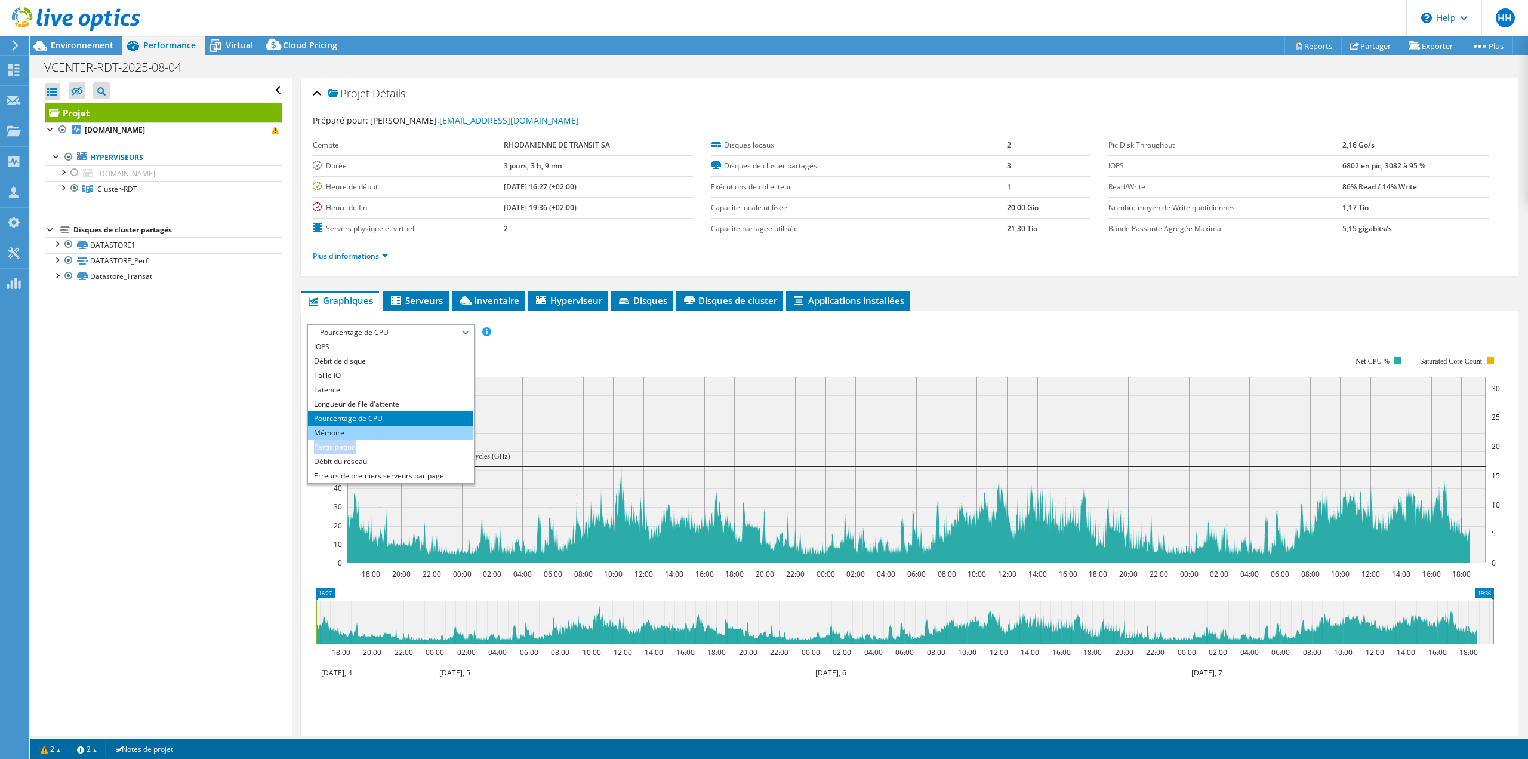
click at [363, 438] on ul "IOPS Débit de disque Taille IO Latence Longueur de file d'attente Pourcentage d…" at bounding box center [390, 411] width 165 height 143
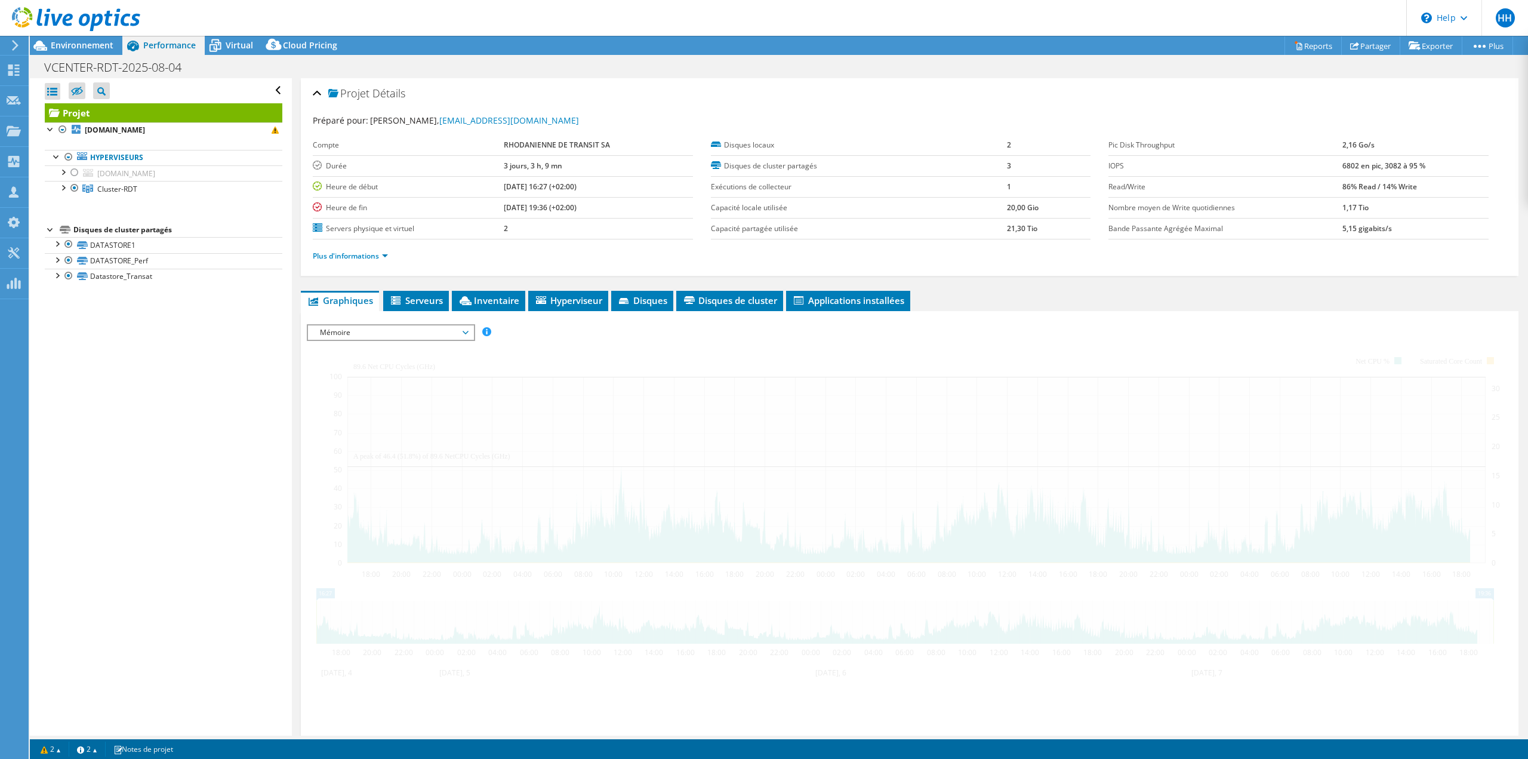
click at [363, 438] on div at bounding box center [910, 532] width 1206 height 417
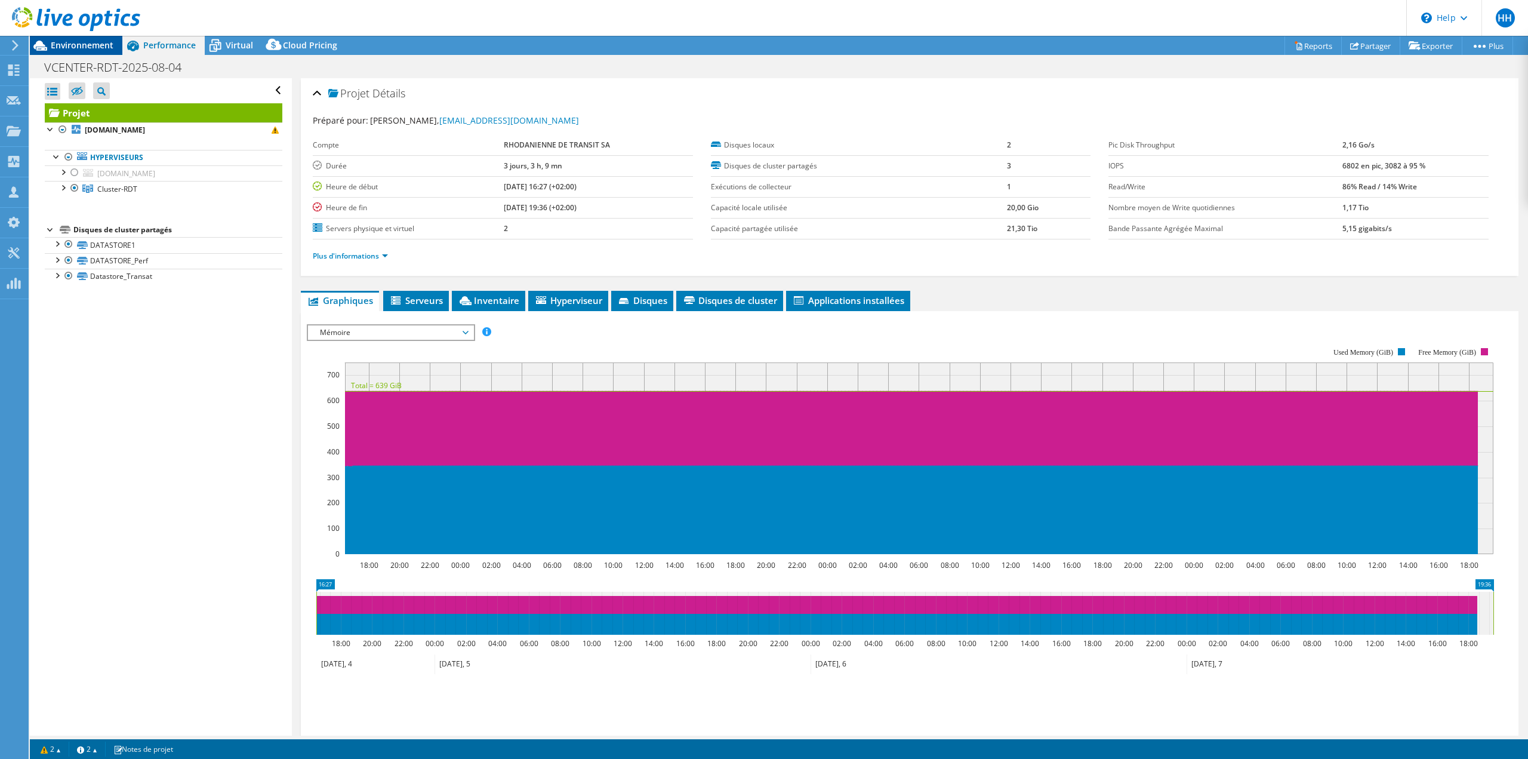
click at [83, 42] on span "Environnement" at bounding box center [82, 44] width 63 height 11
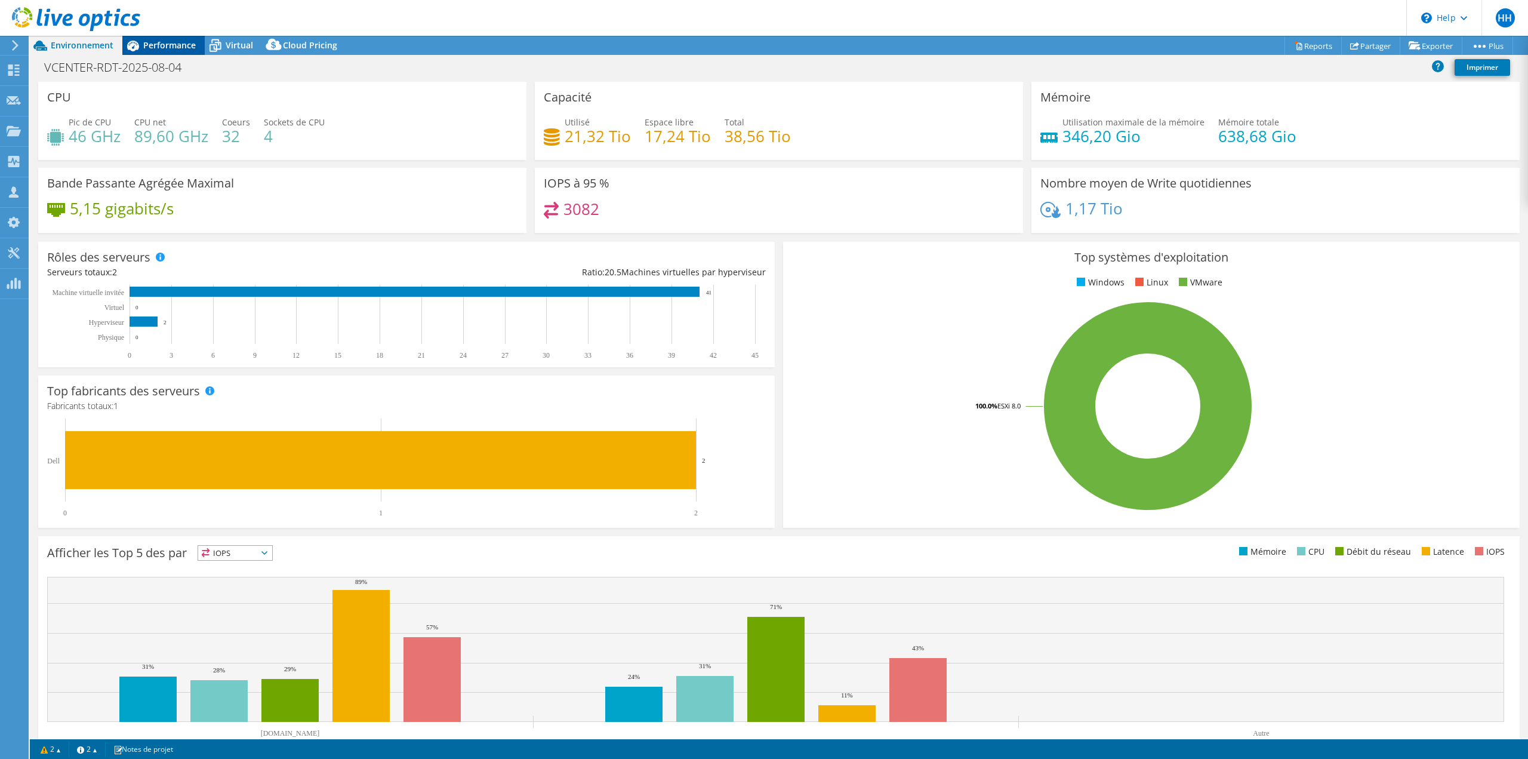
click at [155, 48] on span "Performance" at bounding box center [169, 44] width 53 height 11
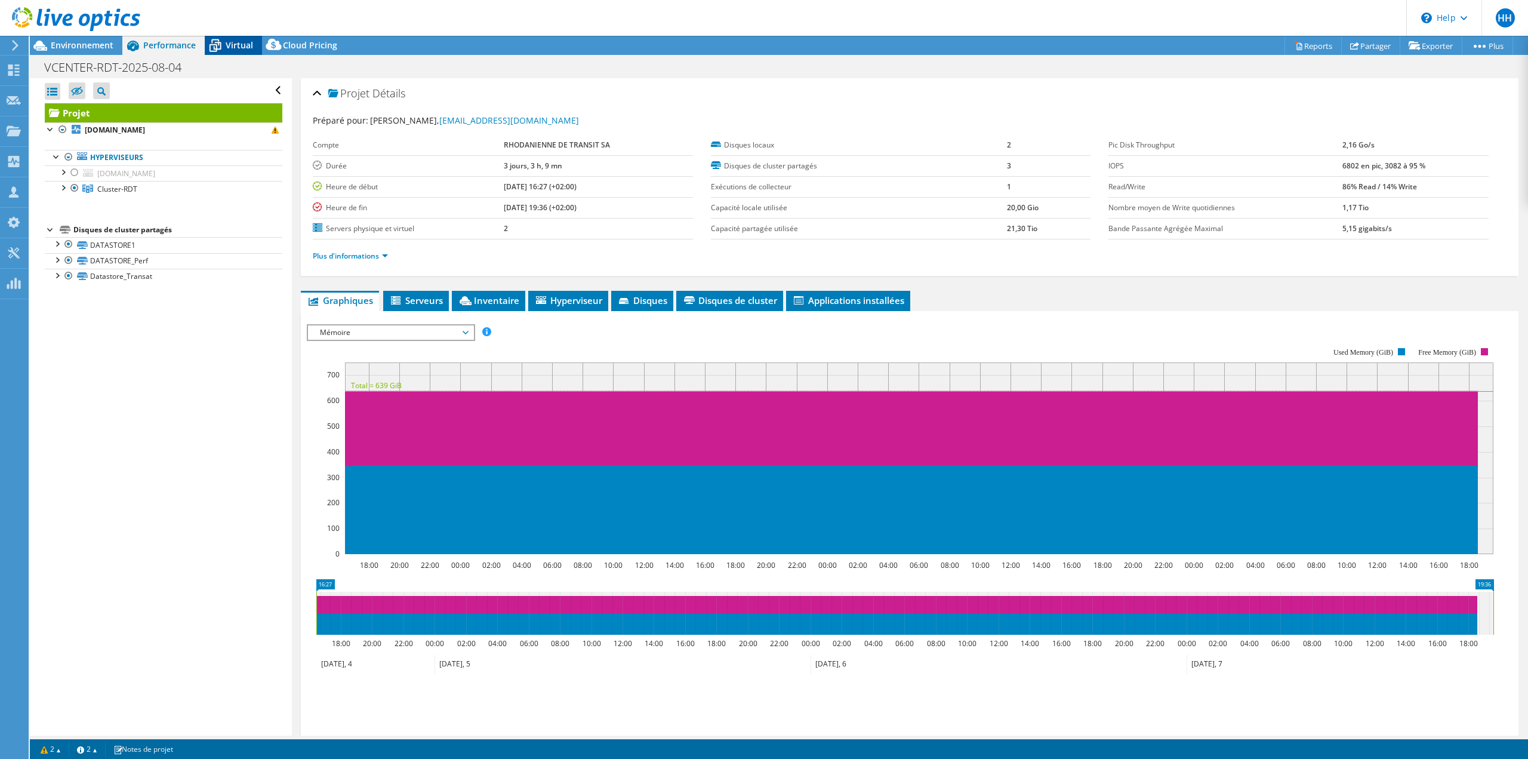
click at [235, 42] on span "Virtual" at bounding box center [239, 44] width 27 height 11
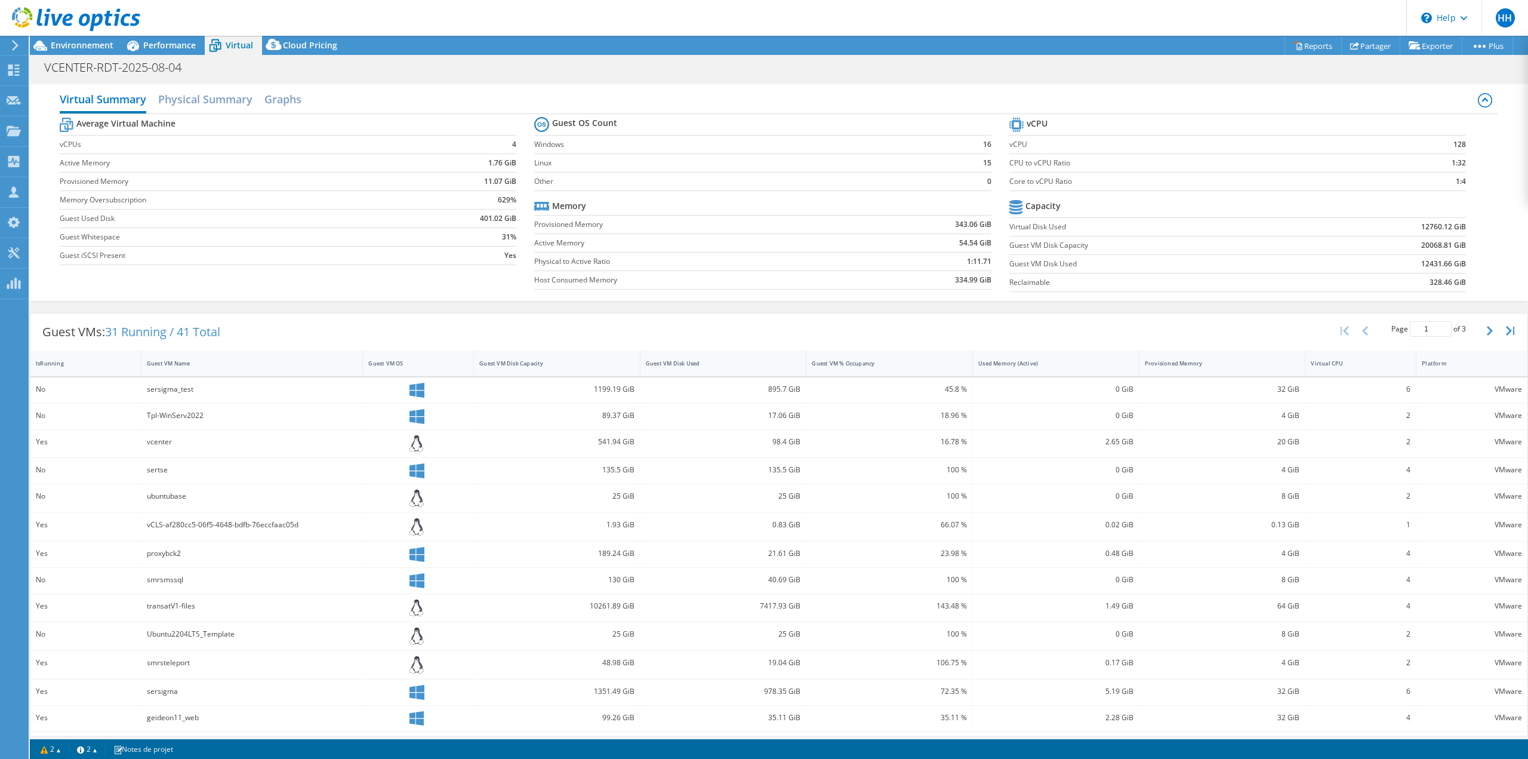
click at [629, 197] on tr "Memory" at bounding box center [762, 206] width 457 height 19
